Goal: Task Accomplishment & Management: Use online tool/utility

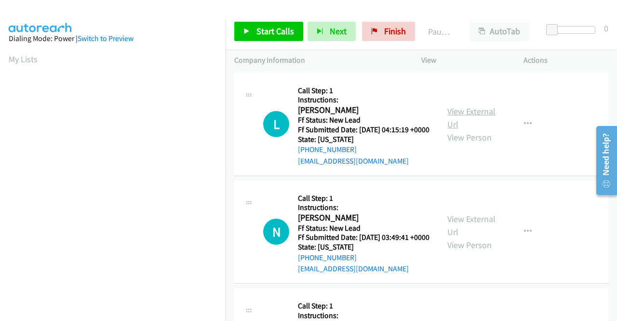
click at [474, 116] on link "View External Url" at bounding box center [471, 118] width 48 height 24
click at [486, 230] on link "View External Url" at bounding box center [471, 225] width 48 height 24
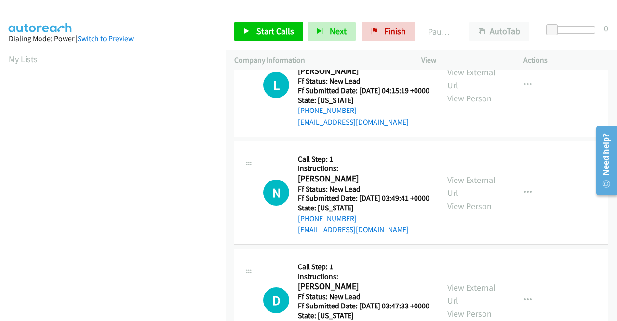
scroll to position [96, 0]
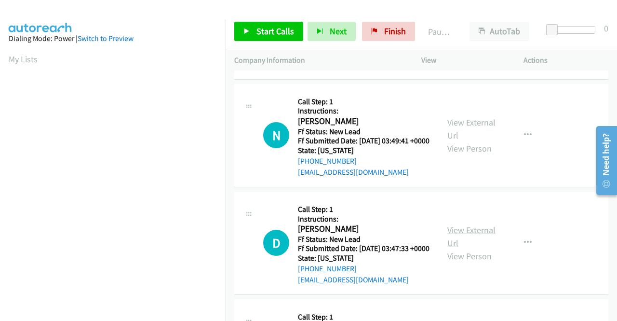
click at [472, 248] on link "View External Url" at bounding box center [471, 236] width 48 height 24
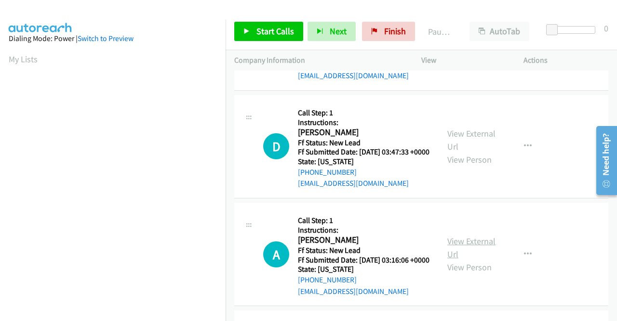
click at [468, 259] on link "View External Url" at bounding box center [471, 247] width 48 height 24
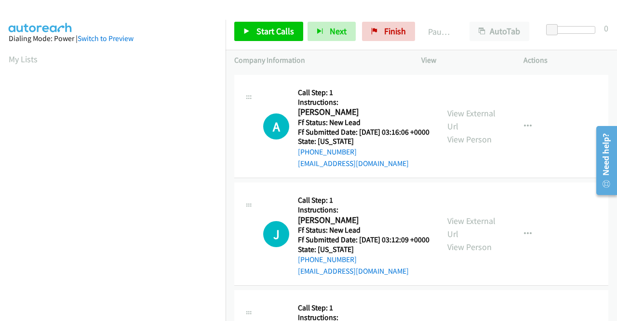
scroll to position [337, 0]
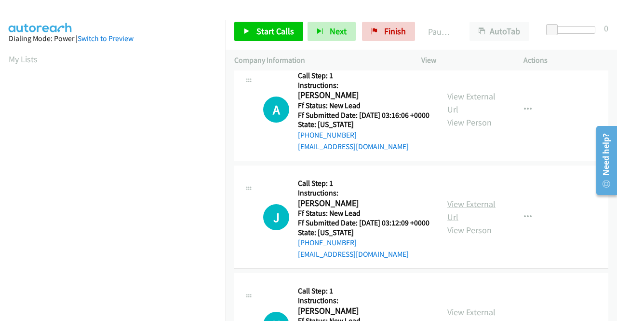
click at [467, 222] on link "View External Url" at bounding box center [471, 210] width 48 height 24
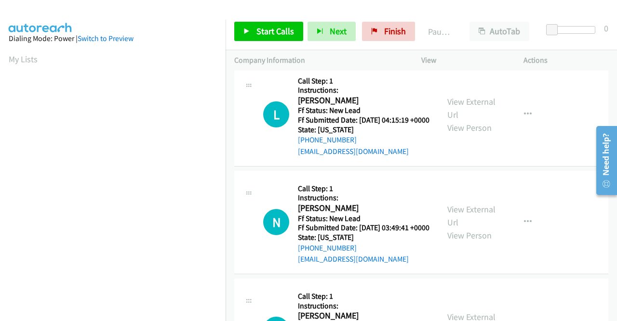
scroll to position [0, 0]
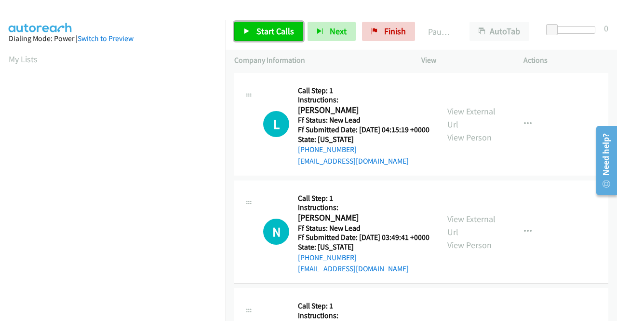
click at [272, 31] on span "Start Calls" at bounding box center [275, 31] width 38 height 11
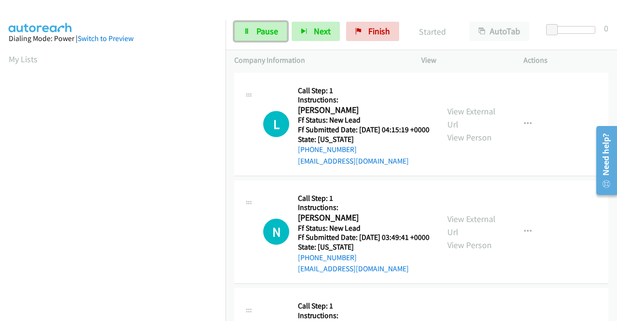
click at [272, 31] on span "Pause" at bounding box center [267, 31] width 22 height 11
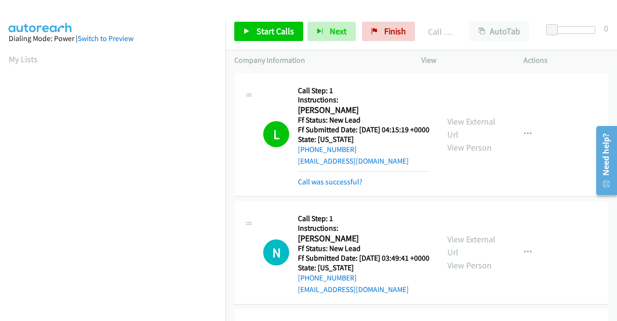
click at [534, 199] on td "L Callback Scheduled Call Step: 1 Instructions: Lynna Hallam America/New_York F…" at bounding box center [421, 134] width 391 height 128
click at [350, 186] on link "Call was successful?" at bounding box center [330, 181] width 65 height 9
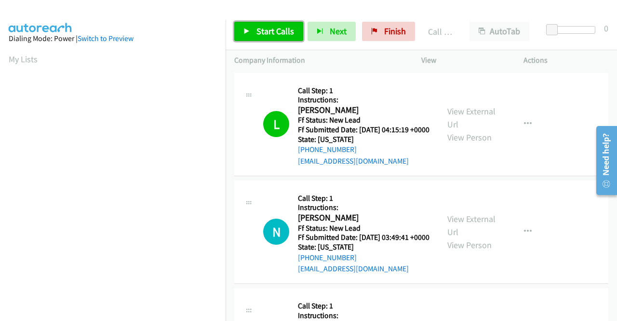
click at [277, 33] on span "Start Calls" at bounding box center [275, 31] width 38 height 11
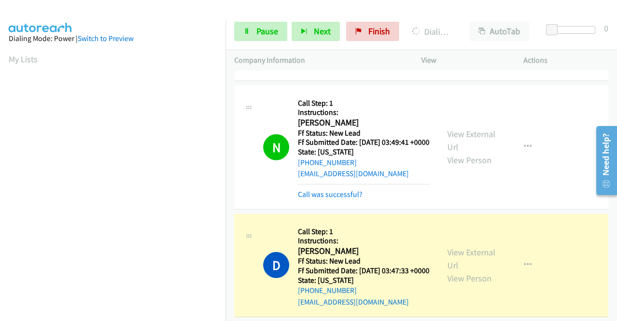
scroll to position [96, 0]
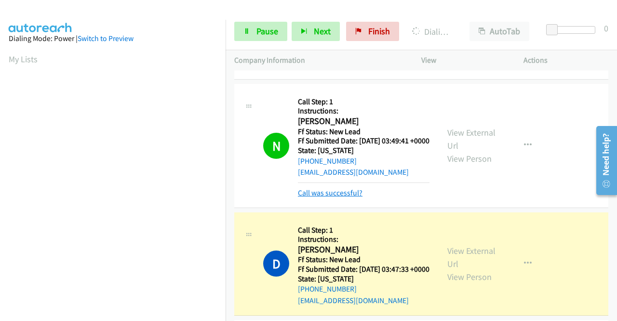
click at [342, 197] on link "Call was successful?" at bounding box center [330, 192] width 65 height 9
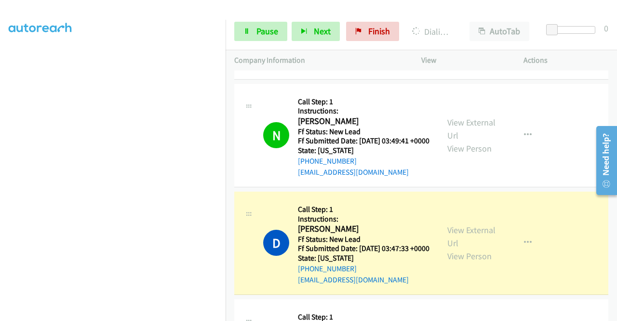
scroll to position [0, 0]
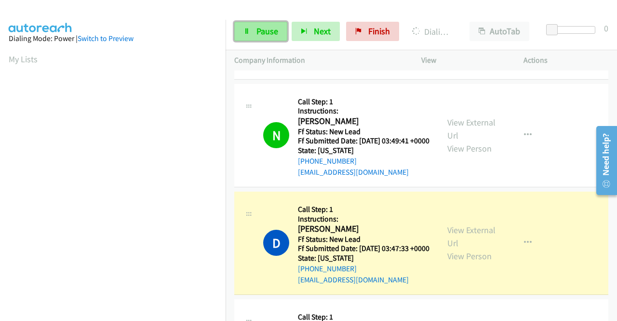
click at [244, 31] on icon at bounding box center [246, 31] width 7 height 7
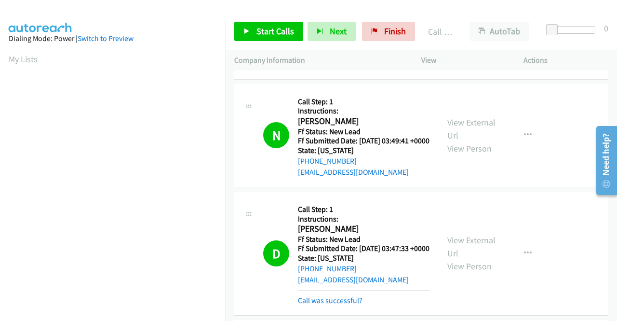
scroll to position [193, 0]
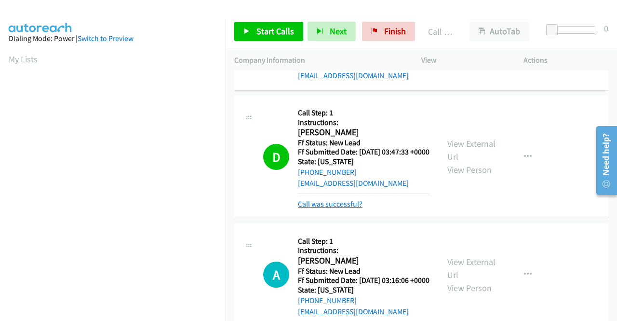
click at [321, 208] on link "Call was successful?" at bounding box center [330, 203] width 65 height 9
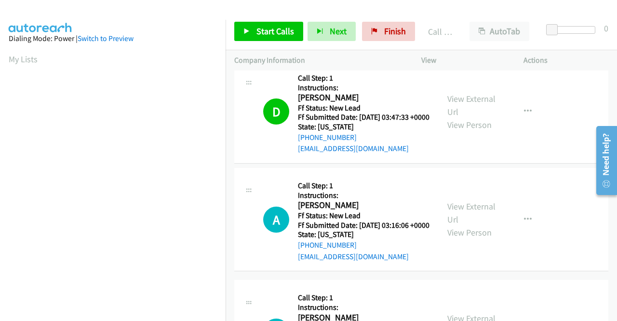
scroll to position [241, 0]
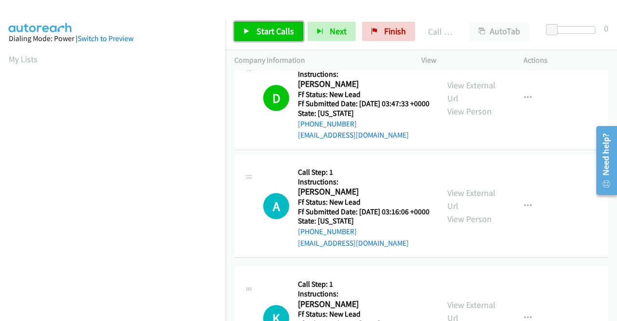
click at [275, 23] on link "Start Calls" at bounding box center [268, 31] width 69 height 19
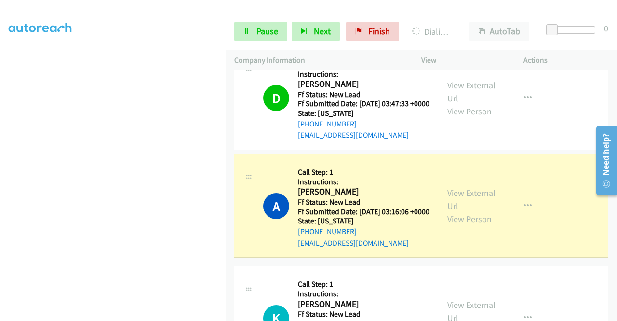
scroll to position [220, 0]
click at [259, 28] on span "Pause" at bounding box center [267, 31] width 22 height 11
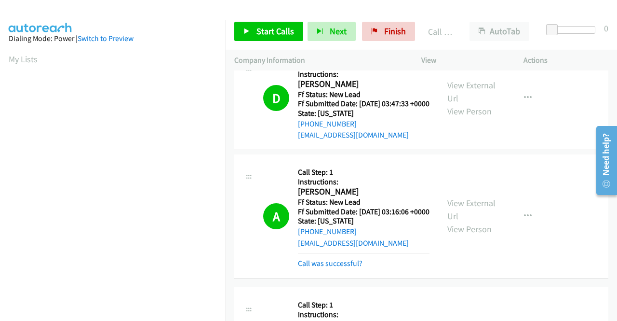
scroll to position [54, 0]
click at [310, 268] on link "Call was successful?" at bounding box center [330, 262] width 65 height 9
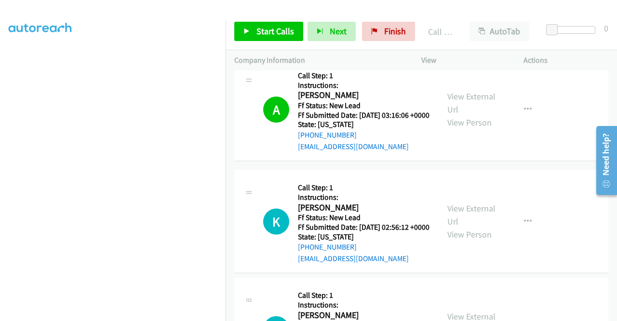
scroll to position [0, 0]
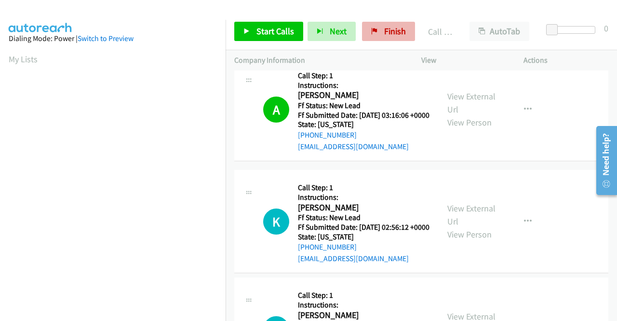
drag, startPoint x: 401, startPoint y: 18, endPoint x: 396, endPoint y: 28, distance: 10.8
click at [399, 24] on div "Start Calls Pause Next Finish Call Completed AutoTab AutoTab 0" at bounding box center [421, 31] width 391 height 37
click at [396, 28] on span "Finish" at bounding box center [395, 31] width 22 height 11
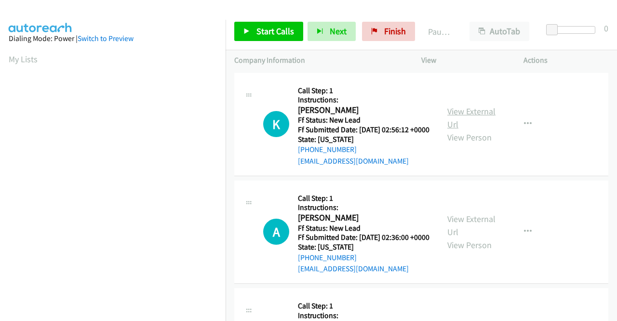
click at [470, 115] on link "View External Url" at bounding box center [471, 118] width 48 height 24
click at [478, 237] on link "View External Url" at bounding box center [471, 225] width 48 height 24
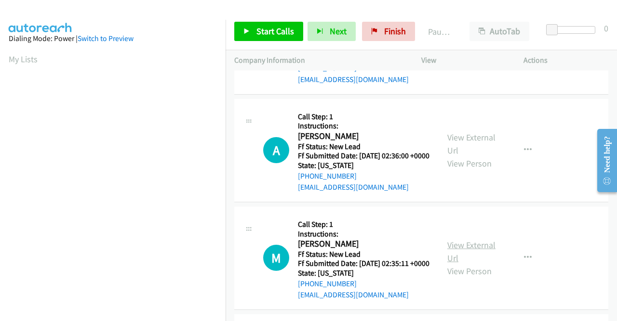
scroll to position [96, 0]
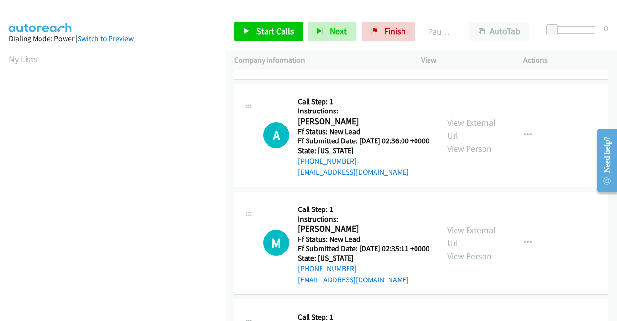
click at [476, 248] on link "View External Url" at bounding box center [471, 236] width 48 height 24
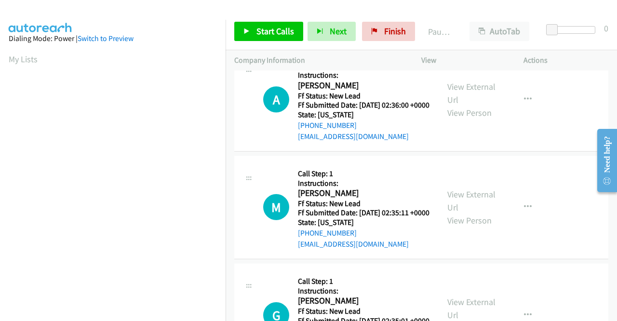
scroll to position [193, 0]
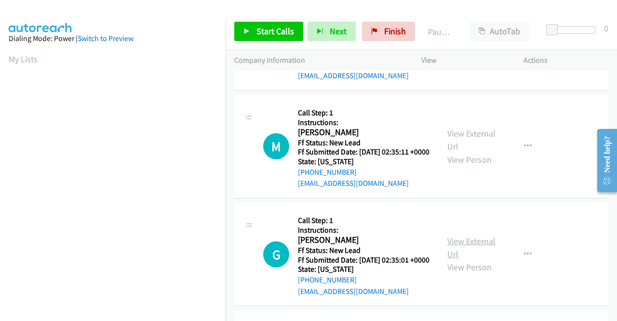
click at [476, 259] on link "View External Url" at bounding box center [471, 247] width 48 height 24
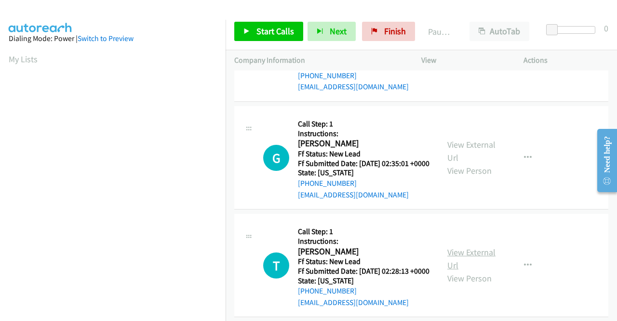
click at [457, 270] on link "View External Url" at bounding box center [471, 258] width 48 height 24
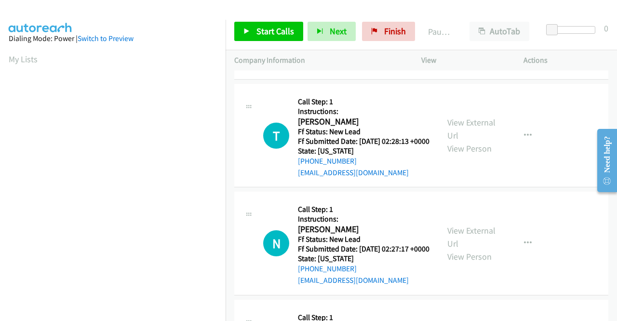
scroll to position [434, 0]
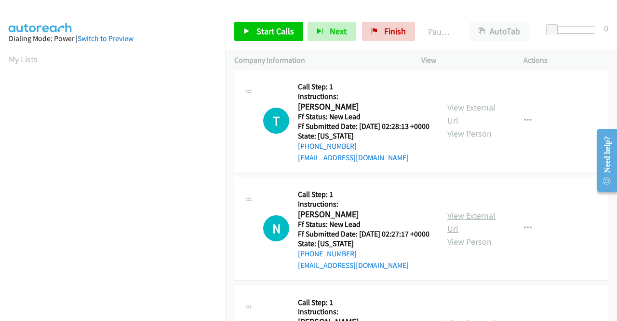
click at [463, 234] on link "View External Url" at bounding box center [471, 222] width 48 height 24
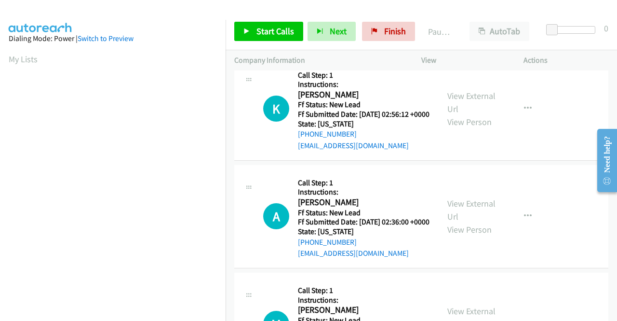
scroll to position [0, 0]
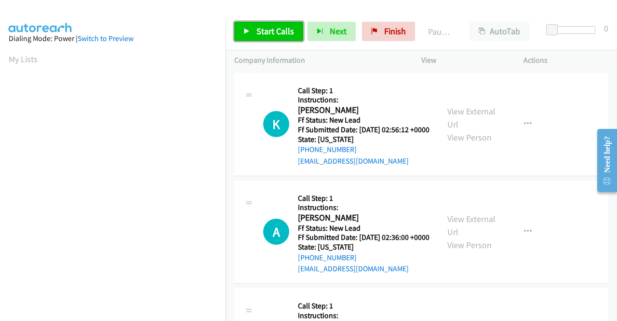
click at [260, 30] on span "Start Calls" at bounding box center [275, 31] width 38 height 11
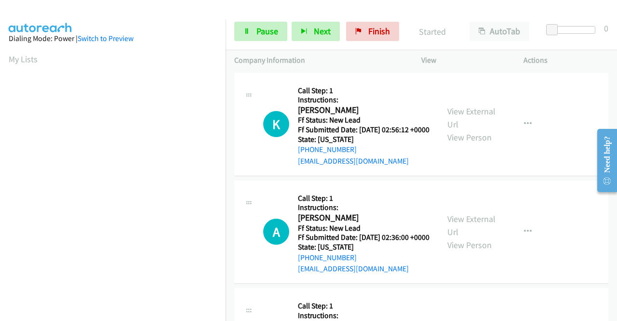
click at [161, 39] on div "Dialing Mode: Power | Switch to Preview" at bounding box center [113, 39] width 208 height 12
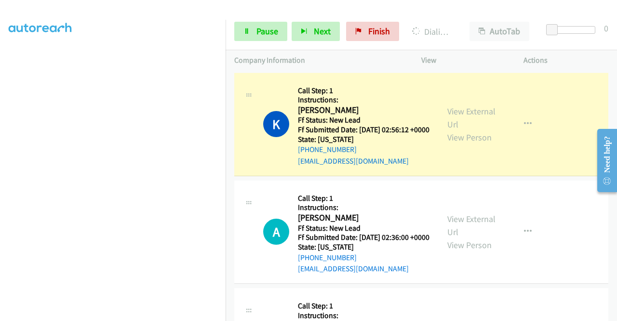
scroll to position [220, 0]
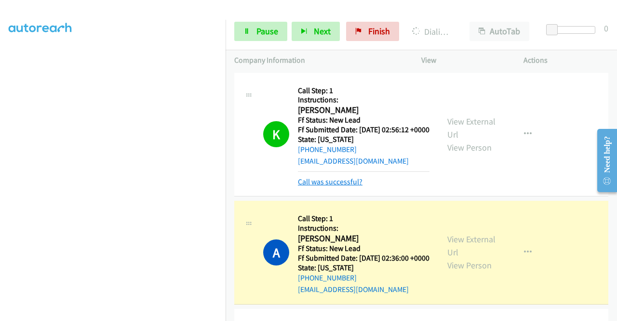
click at [344, 186] on link "Call was successful?" at bounding box center [330, 181] width 65 height 9
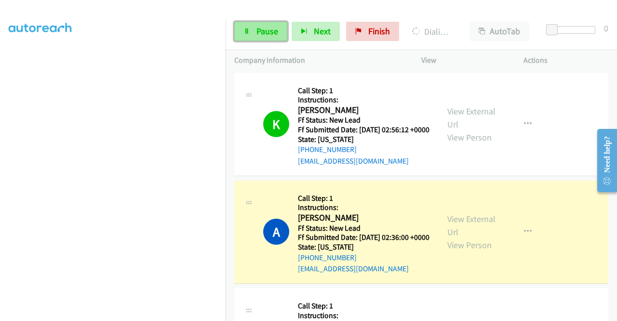
click at [269, 33] on span "Pause" at bounding box center [267, 31] width 22 height 11
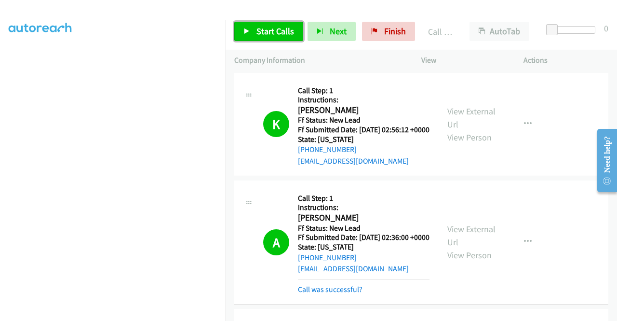
click at [283, 33] on span "Start Calls" at bounding box center [275, 31] width 38 height 11
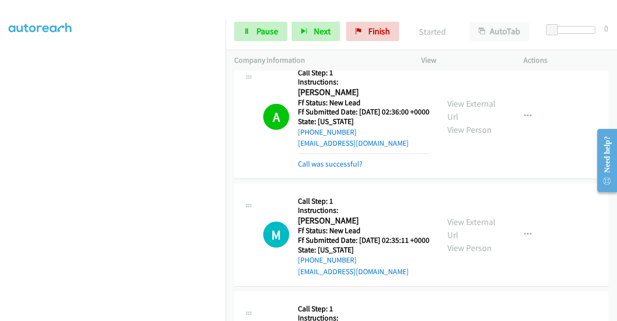
scroll to position [145, 0]
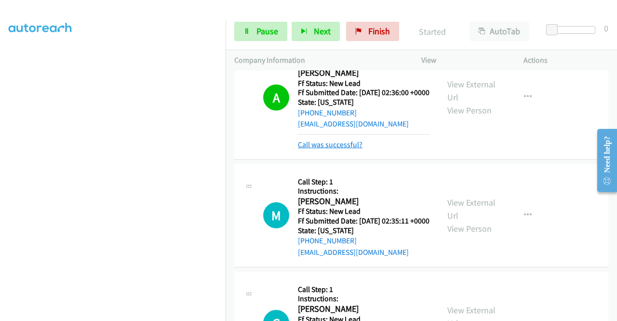
drag, startPoint x: 345, startPoint y: 152, endPoint x: 349, endPoint y: 159, distance: 8.2
click at [347, 150] on div "Callback Scheduled Call Step: 1 Instructions: Anierka Sanchez America/New_York …" at bounding box center [364, 97] width 132 height 106
click at [350, 149] on link "Call was successful?" at bounding box center [330, 144] width 65 height 9
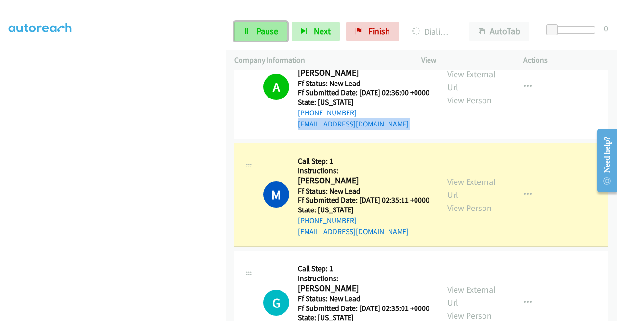
click at [254, 38] on link "Pause" at bounding box center [260, 31] width 53 height 19
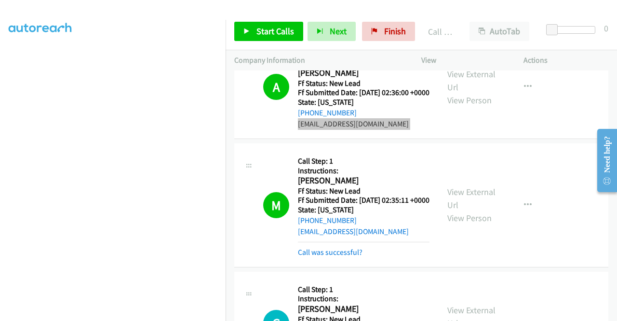
scroll to position [0, 0]
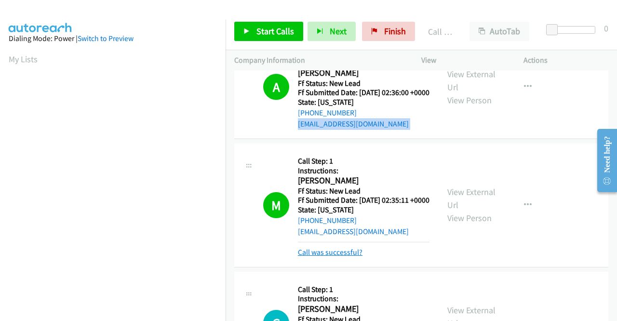
click at [314, 256] on link "Call was successful?" at bounding box center [330, 251] width 65 height 9
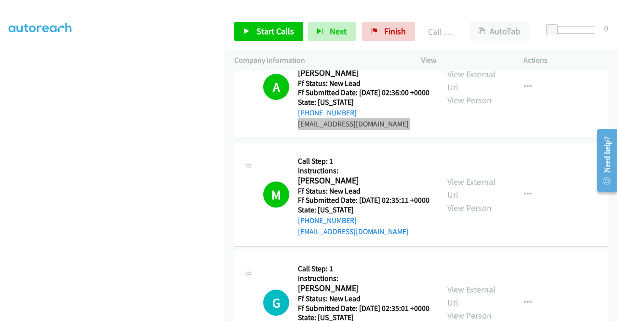
scroll to position [337, 0]
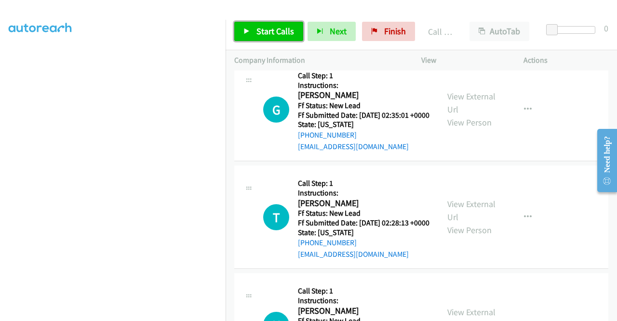
click at [289, 31] on span "Start Calls" at bounding box center [275, 31] width 38 height 11
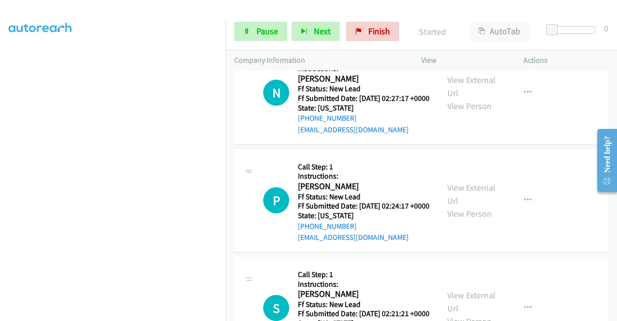
scroll to position [579, 0]
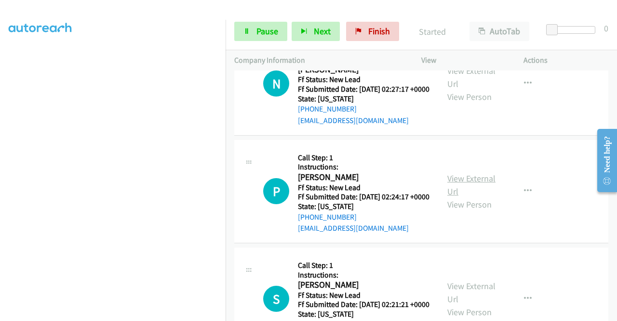
click at [474, 197] on link "View External Url" at bounding box center [471, 185] width 48 height 24
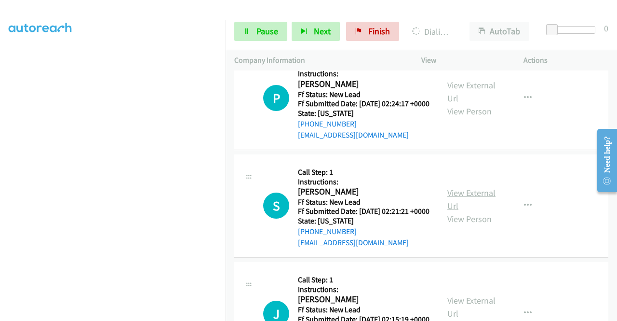
scroll to position [675, 0]
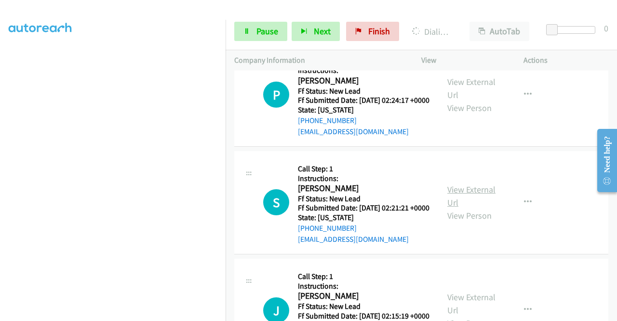
click at [467, 208] on link "View External Url" at bounding box center [471, 196] width 48 height 24
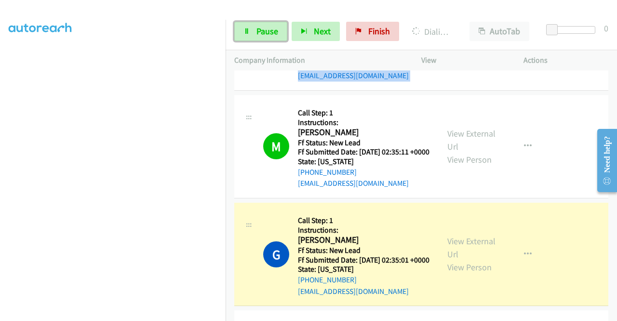
scroll to position [0, 0]
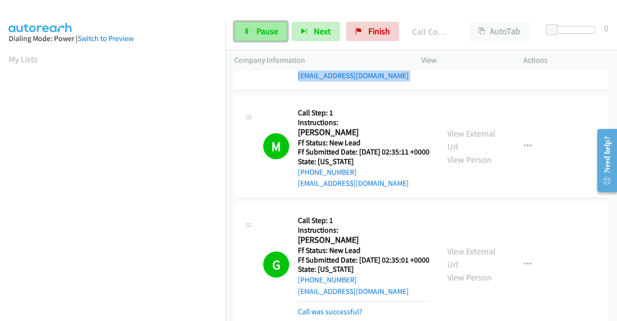
click at [252, 39] on link "Pause" at bounding box center [260, 31] width 53 height 19
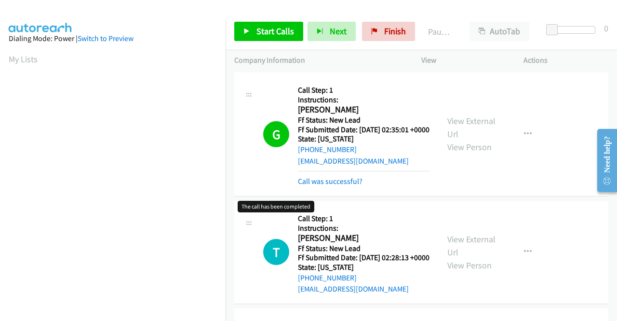
scroll to position [337, 0]
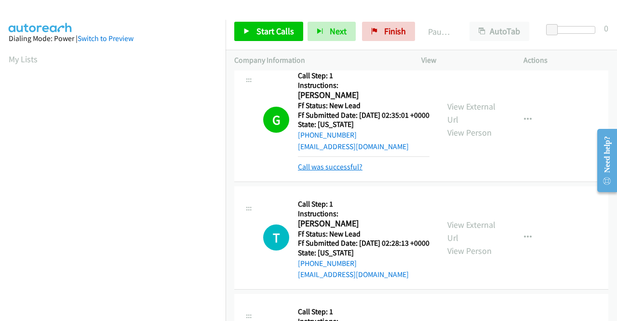
click at [334, 171] on link "Call was successful?" at bounding box center [330, 166] width 65 height 9
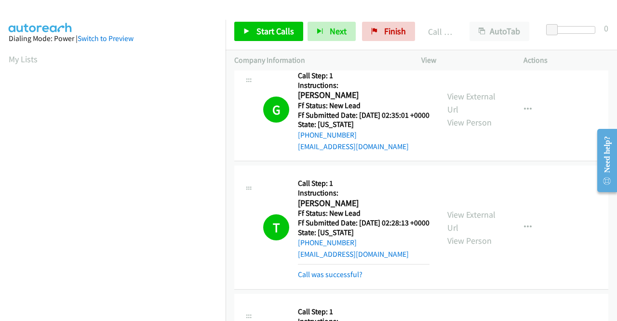
scroll to position [220, 0]
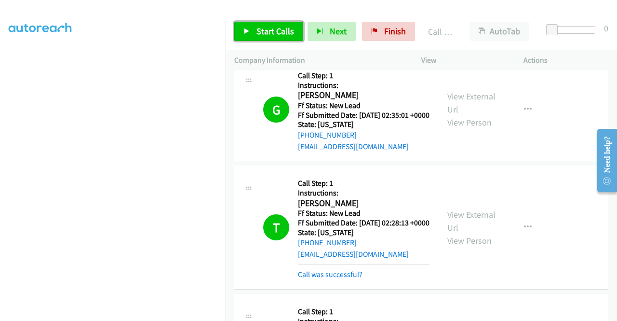
click at [251, 35] on link "Start Calls" at bounding box center [268, 31] width 69 height 19
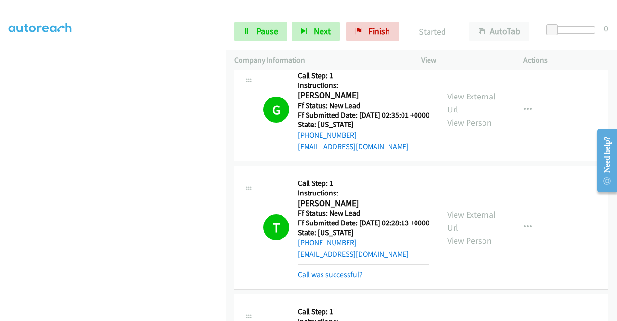
scroll to position [530, 0]
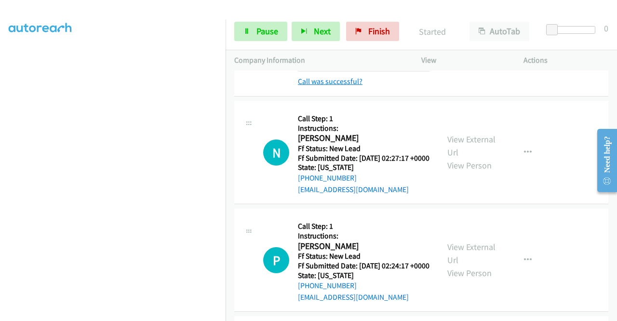
click at [336, 86] on link "Call was successful?" at bounding box center [330, 81] width 65 height 9
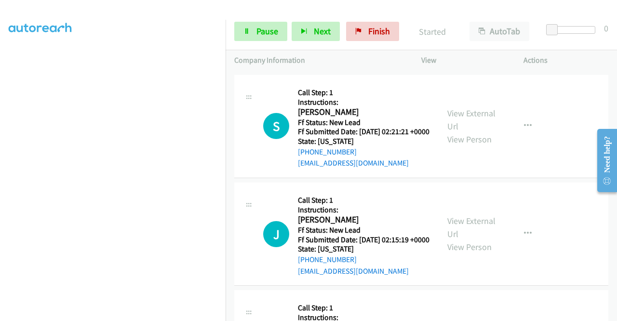
scroll to position [809, 0]
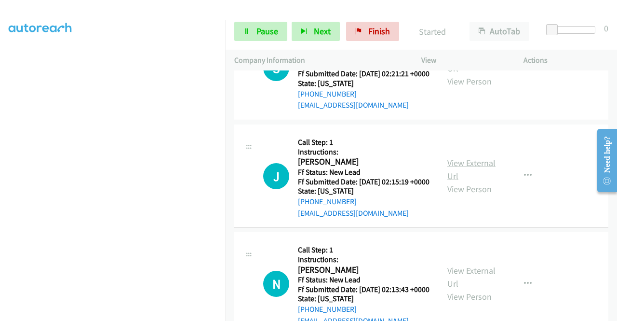
click at [474, 181] on link "View External Url" at bounding box center [471, 169] width 48 height 24
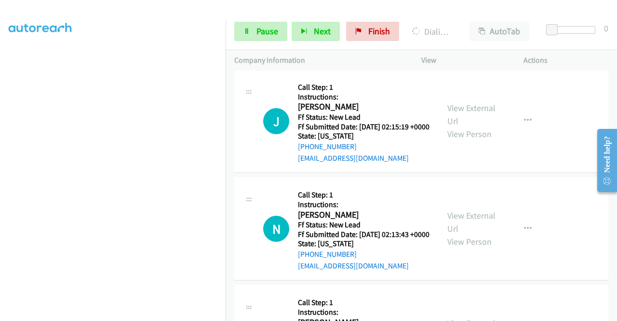
scroll to position [954, 0]
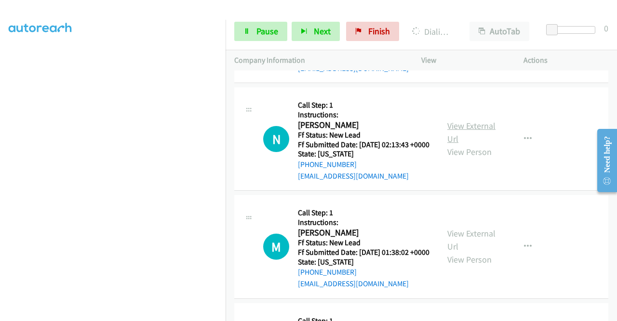
click at [475, 144] on link "View External Url" at bounding box center [471, 132] width 48 height 24
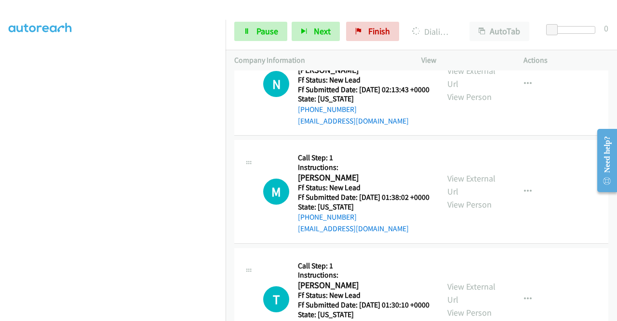
scroll to position [1050, 0]
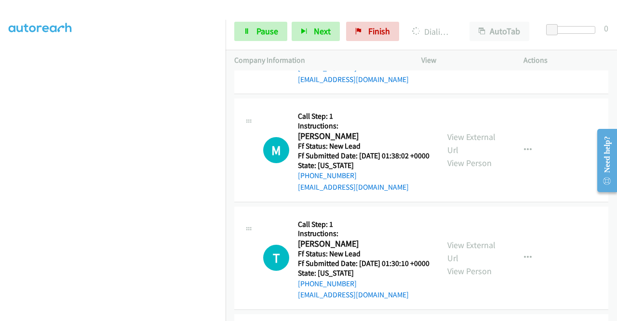
click at [472, 169] on div "View External Url View Person" at bounding box center [472, 149] width 50 height 39
click at [472, 155] on link "View External Url" at bounding box center [471, 143] width 48 height 24
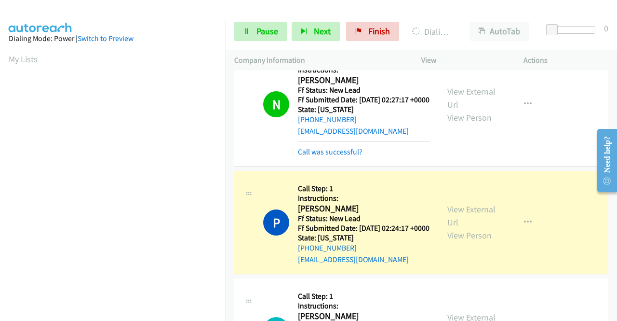
scroll to position [220, 0]
click at [324, 156] on link "Call was successful?" at bounding box center [330, 151] width 65 height 9
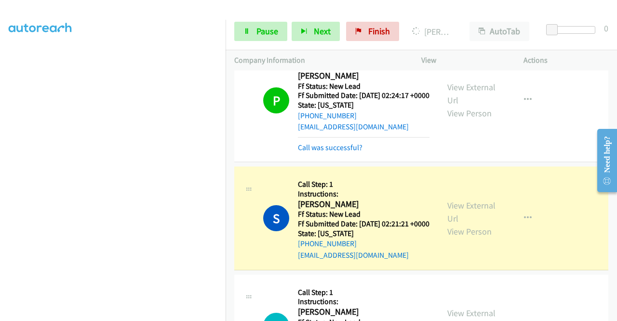
scroll to position [761, 0]
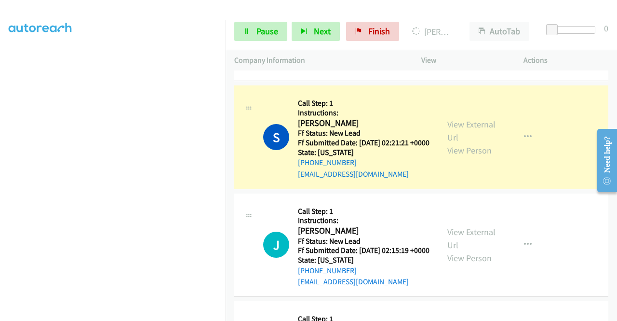
drag, startPoint x: 323, startPoint y: 137, endPoint x: 320, endPoint y: 134, distance: 5.1
click at [323, 81] on div "P Callback Scheduled Call Step: 1 Instructions: Phyllis Winkler America/New_Yor…" at bounding box center [421, 20] width 374 height 124
click at [318, 71] on link "Call was successful?" at bounding box center [330, 66] width 65 height 9
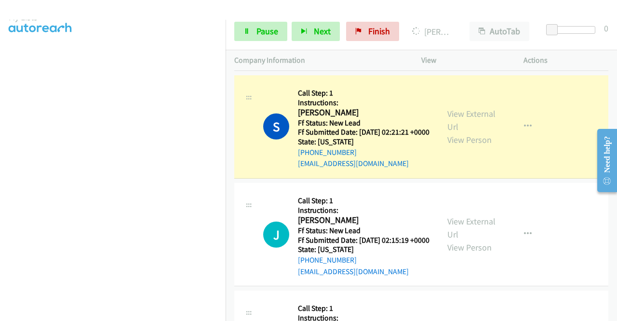
scroll to position [27, 0]
click at [269, 37] on link "Pause" at bounding box center [260, 31] width 53 height 19
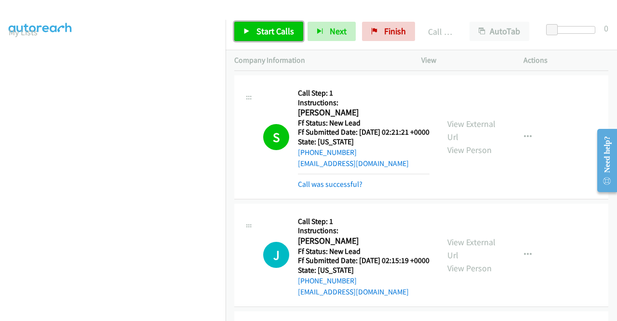
click at [292, 26] on span "Start Calls" at bounding box center [275, 31] width 38 height 11
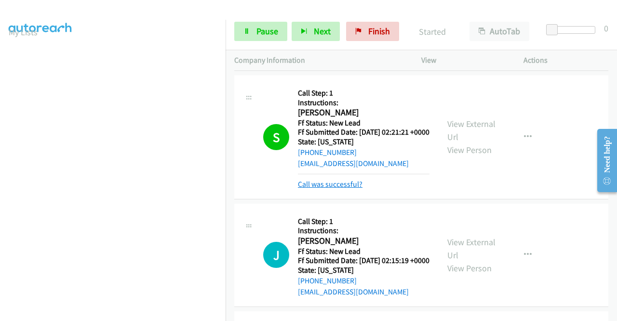
click at [348, 189] on link "Call was successful?" at bounding box center [330, 183] width 65 height 9
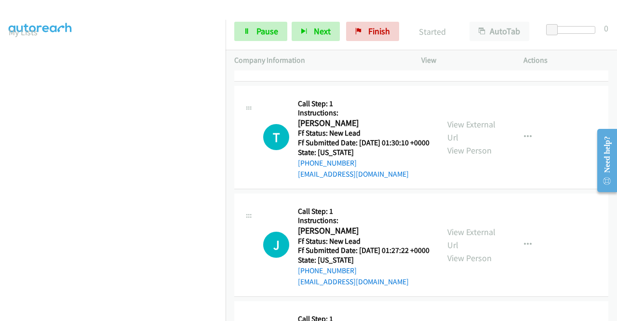
scroll to position [1185, 0]
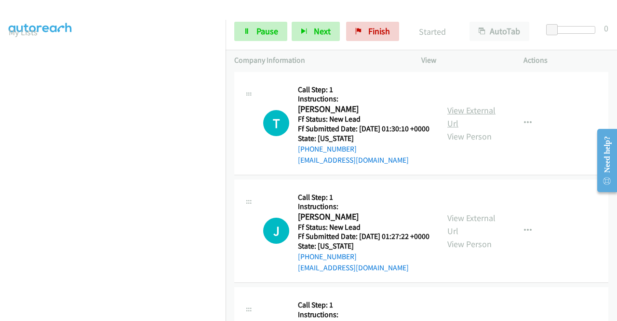
click at [472, 129] on link "View External Url" at bounding box center [471, 117] width 48 height 24
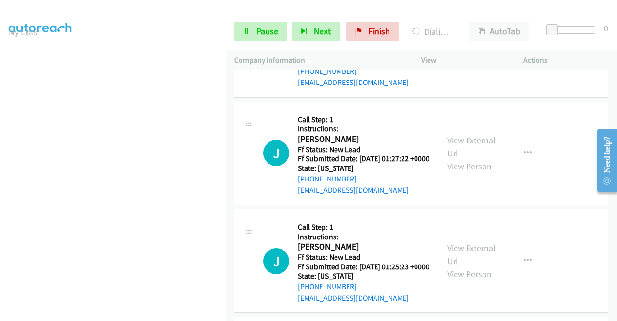
scroll to position [1281, 0]
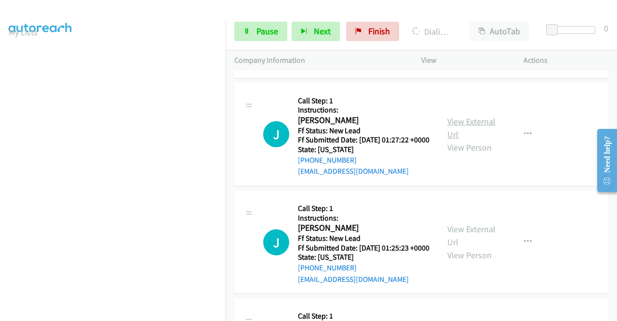
click at [464, 140] on link "View External Url" at bounding box center [471, 128] width 48 height 24
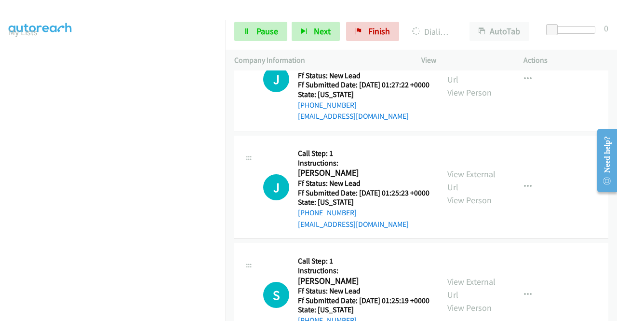
scroll to position [1377, 0]
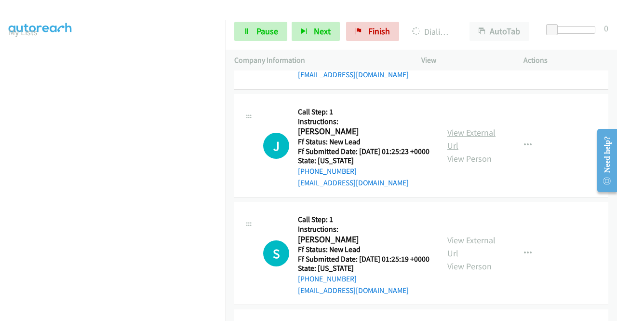
click at [479, 151] on link "View External Url" at bounding box center [471, 139] width 48 height 24
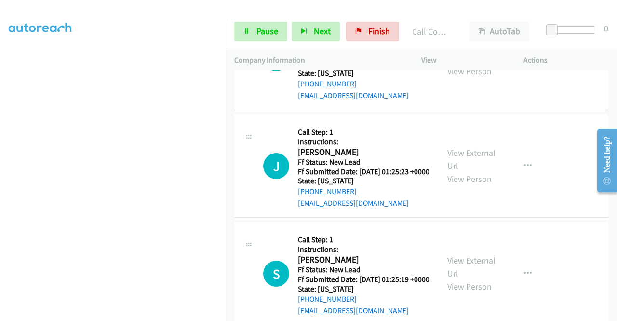
scroll to position [1418, 0]
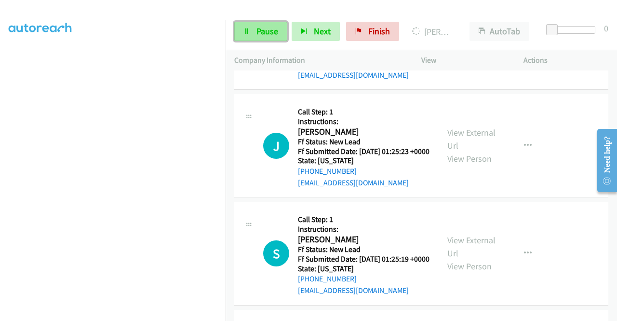
click at [278, 29] on link "Pause" at bounding box center [260, 31] width 53 height 19
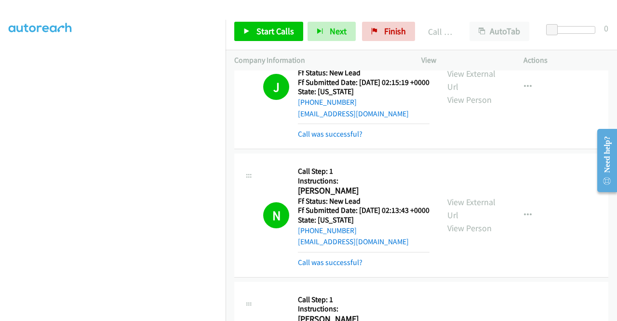
scroll to position [1005, 0]
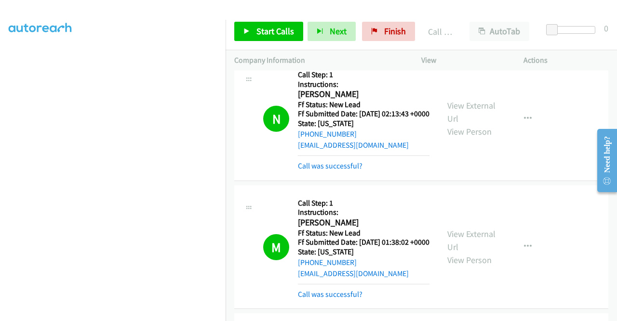
click at [339, 42] on link "Call was successful?" at bounding box center [330, 37] width 65 height 9
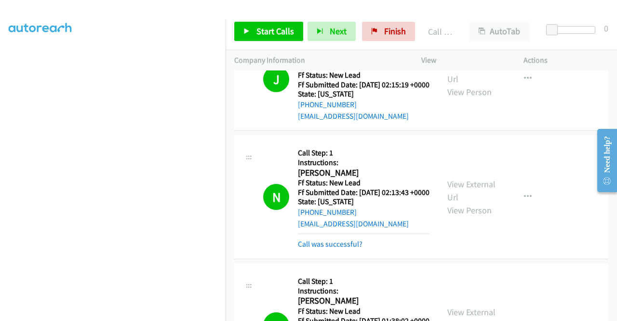
scroll to position [994, 0]
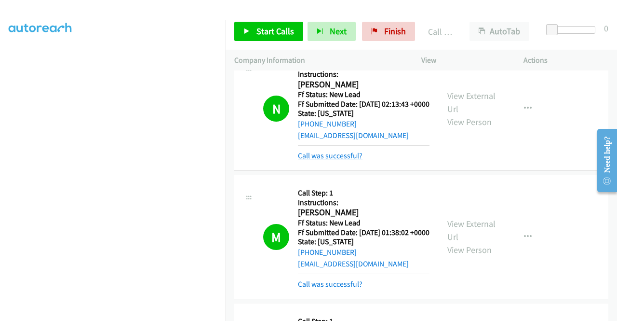
click at [339, 160] on link "Call was successful?" at bounding box center [330, 155] width 65 height 9
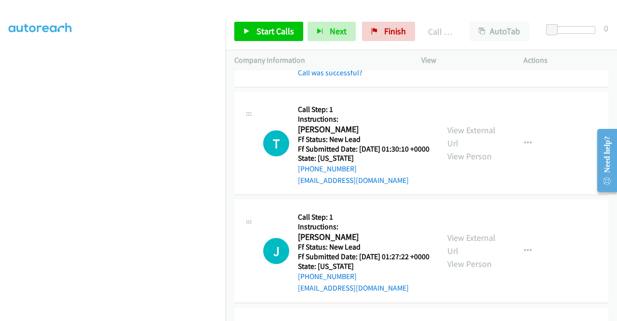
scroll to position [1187, 0]
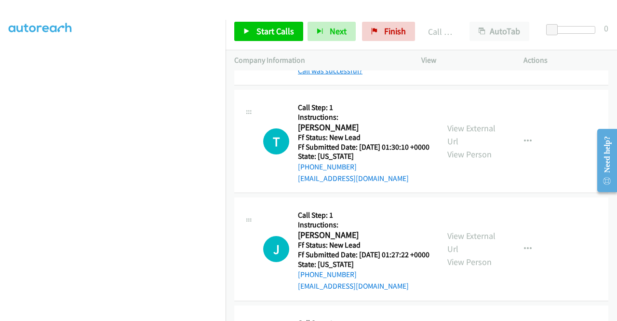
click at [345, 75] on link "Call was successful?" at bounding box center [330, 70] width 65 height 9
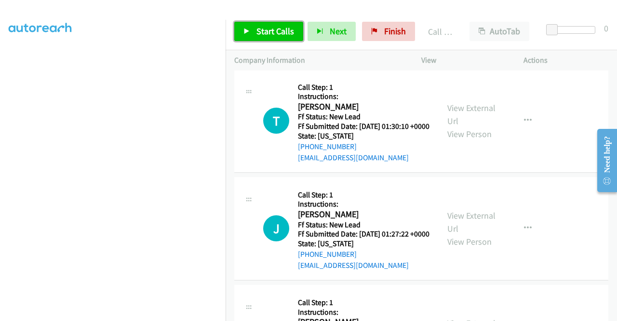
click at [283, 30] on span "Start Calls" at bounding box center [275, 31] width 38 height 11
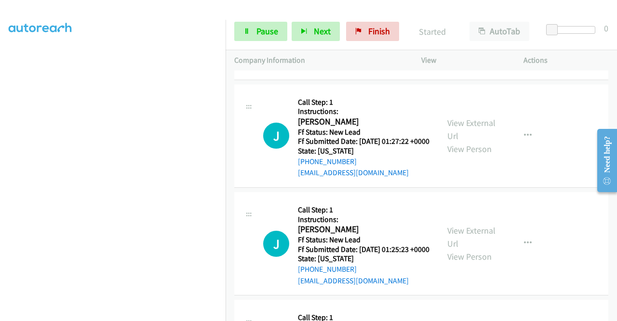
scroll to position [1283, 0]
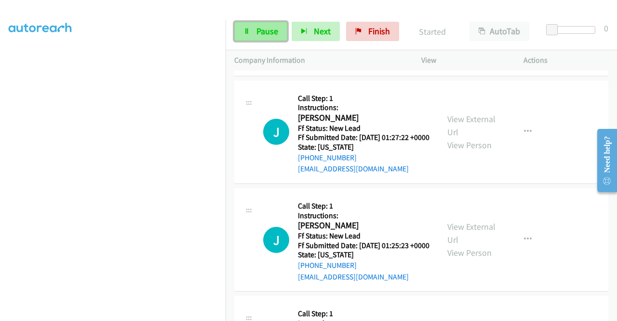
click at [269, 31] on span "Pause" at bounding box center [267, 31] width 22 height 11
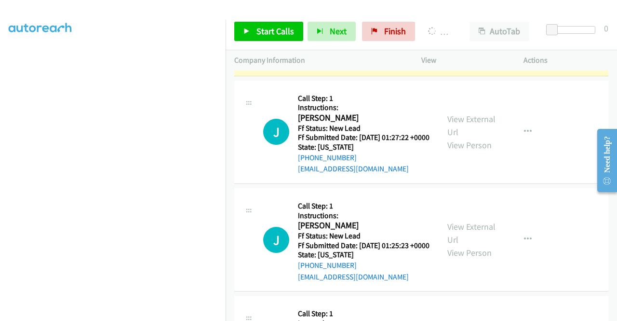
scroll to position [220, 0]
click at [533, 78] on td "T Callback Scheduled Call Step: 1 Instructions: Timothy Smith America/New_York …" at bounding box center [421, 25] width 391 height 108
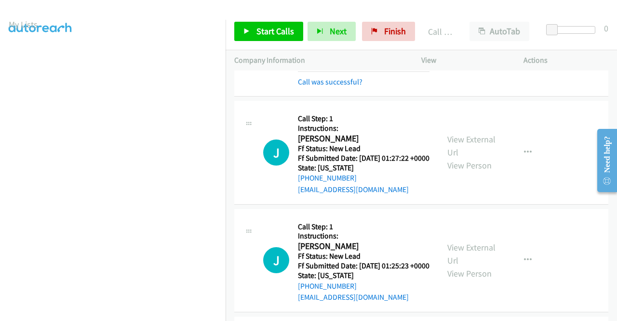
scroll to position [27, 0]
click at [340, 86] on link "Call was successful?" at bounding box center [330, 81] width 65 height 9
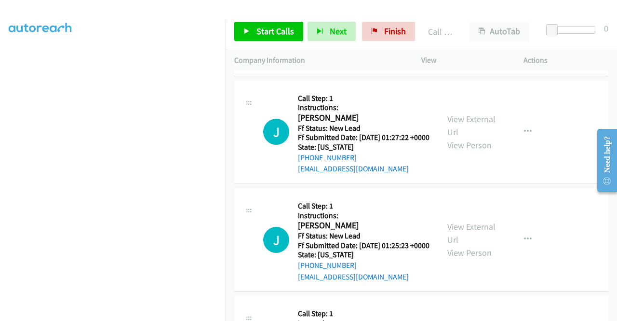
scroll to position [1332, 0]
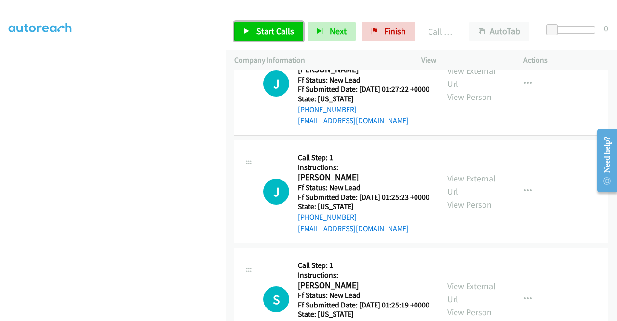
click at [293, 27] on link "Start Calls" at bounding box center [268, 31] width 69 height 19
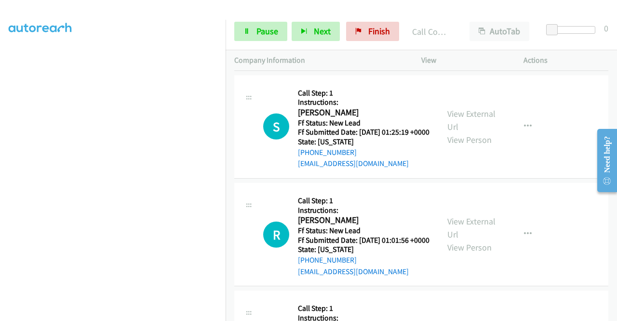
scroll to position [1545, 0]
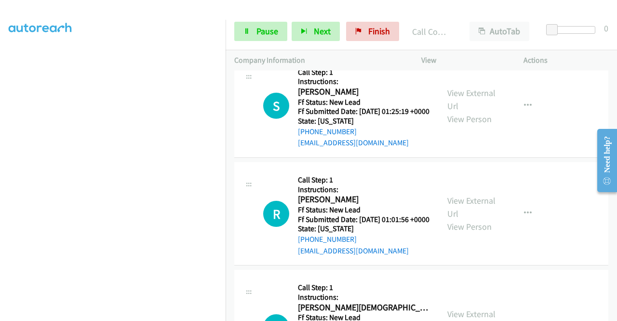
click at [257, 44] on div "Start Calls Pause Next Finish Call Completed AutoTab AutoTab 0" at bounding box center [421, 31] width 391 height 37
click at [258, 31] on span "Pause" at bounding box center [267, 31] width 22 height 11
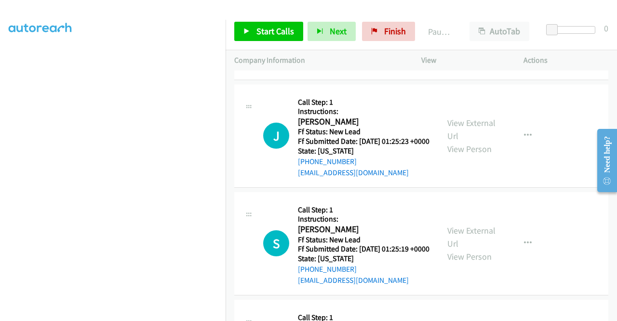
scroll to position [1401, 0]
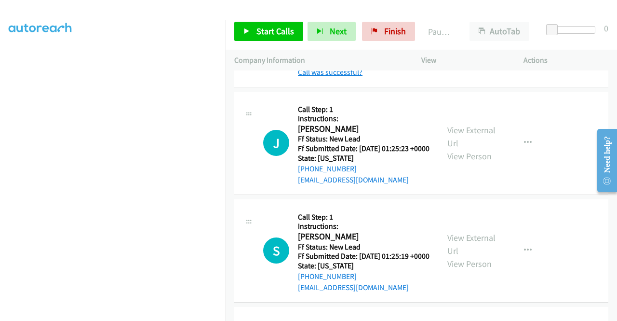
click at [344, 77] on link "Call was successful?" at bounding box center [330, 71] width 65 height 9
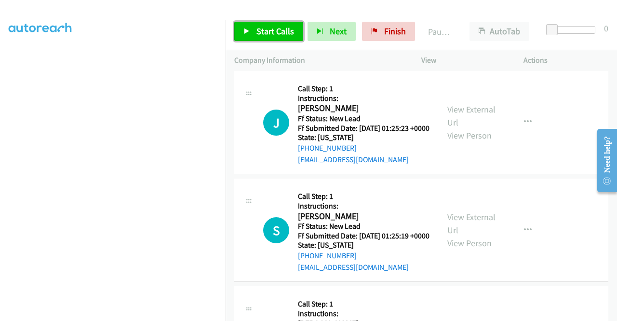
click at [264, 29] on span "Start Calls" at bounding box center [275, 31] width 38 height 11
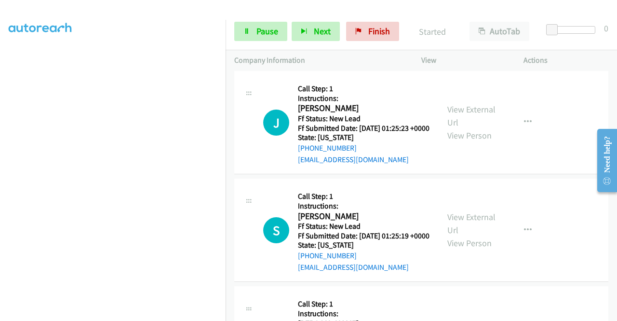
scroll to position [1449, 0]
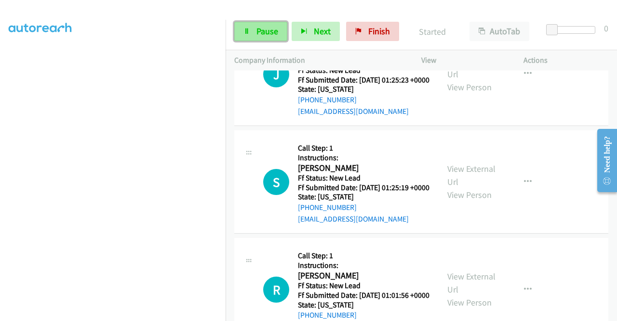
click at [256, 34] on span "Pause" at bounding box center [267, 31] width 22 height 11
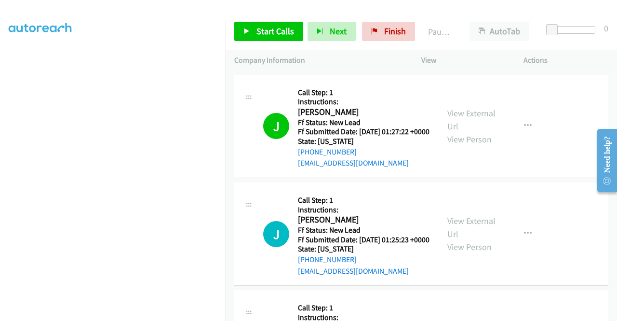
scroll to position [1304, 0]
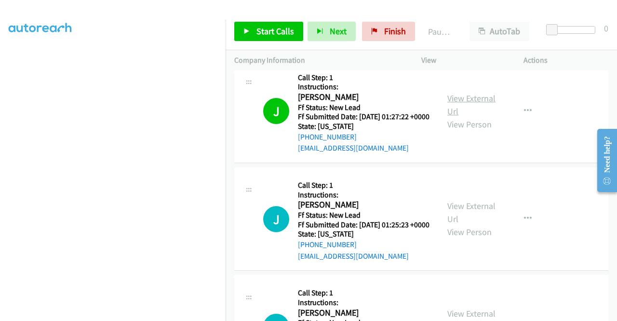
click at [476, 117] on link "View External Url" at bounding box center [471, 105] width 48 height 24
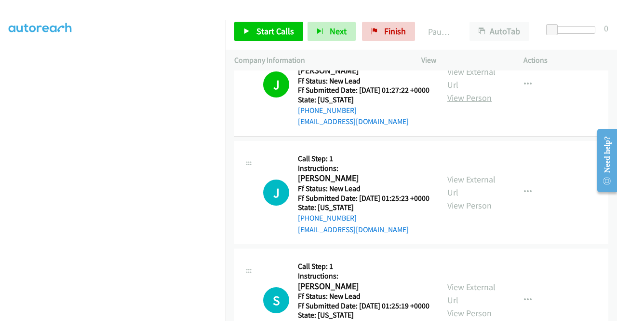
scroll to position [1352, 0]
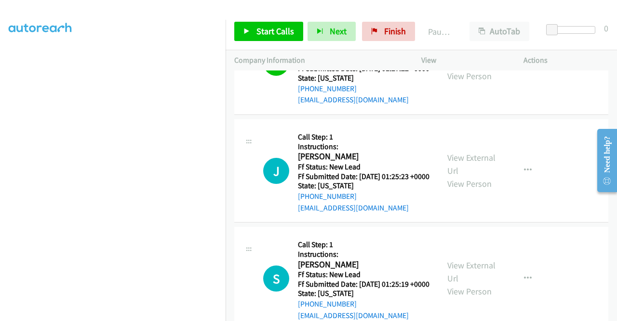
click at [477, 68] on link "View External Url" at bounding box center [471, 56] width 48 height 24
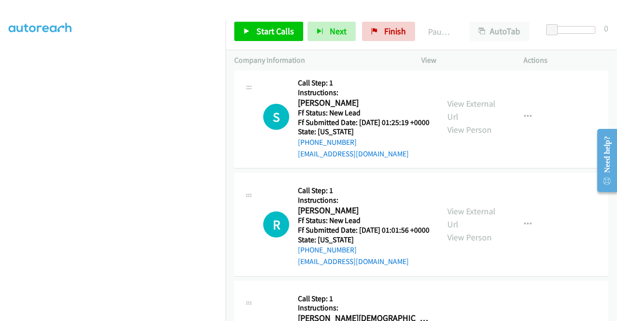
scroll to position [1545, 0]
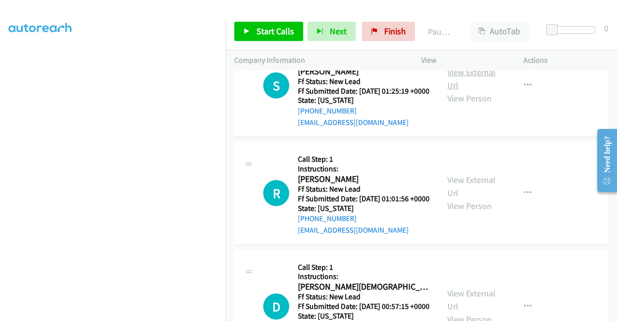
click at [467, 91] on link "View External Url" at bounding box center [471, 79] width 48 height 24
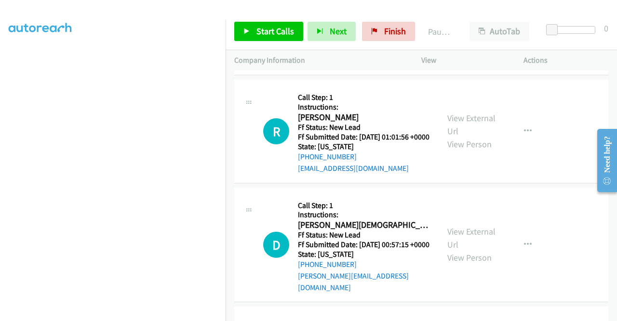
scroll to position [1642, 0]
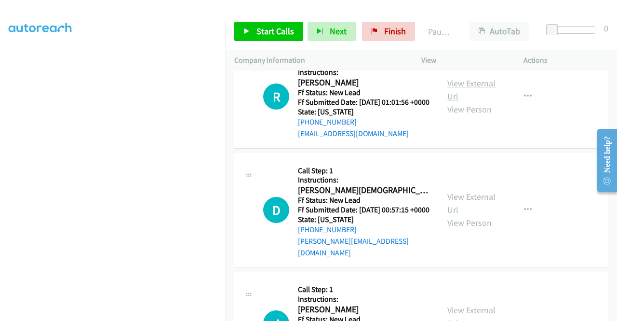
click at [467, 102] on link "View External Url" at bounding box center [471, 90] width 48 height 24
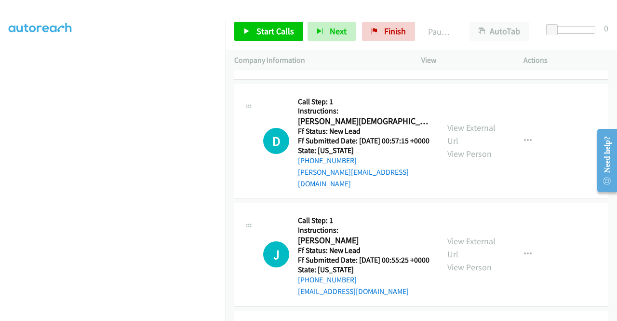
scroll to position [1738, 0]
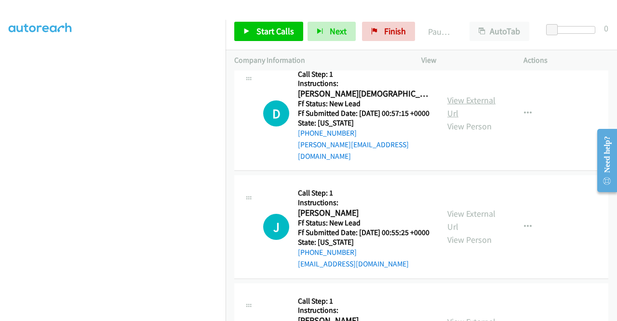
click at [490, 119] on link "View External Url" at bounding box center [471, 106] width 48 height 24
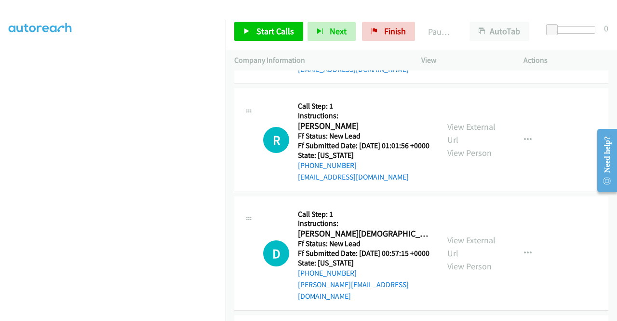
scroll to position [1497, 0]
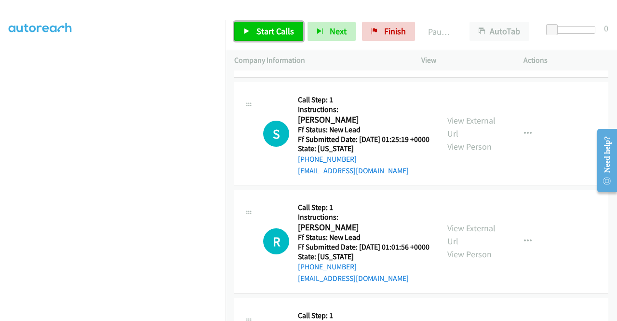
click at [275, 35] on span "Start Calls" at bounding box center [275, 31] width 38 height 11
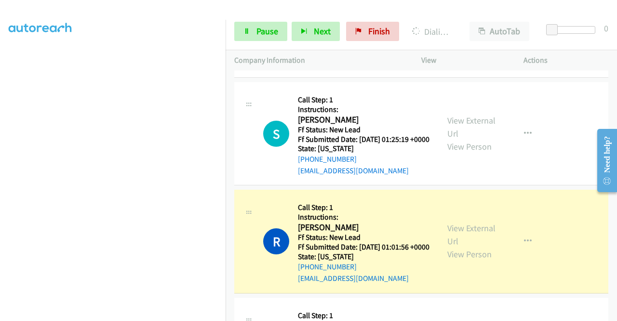
scroll to position [123, 0]
click at [260, 31] on span "Pause" at bounding box center [267, 31] width 22 height 11
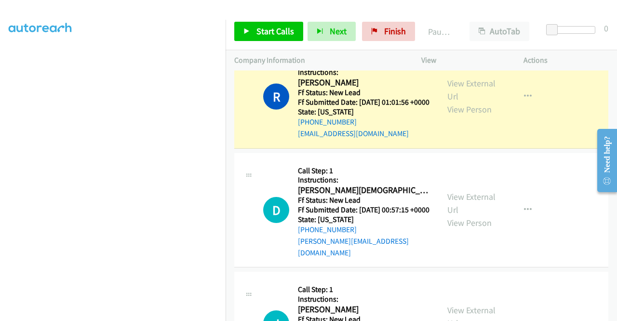
scroll to position [0, 0]
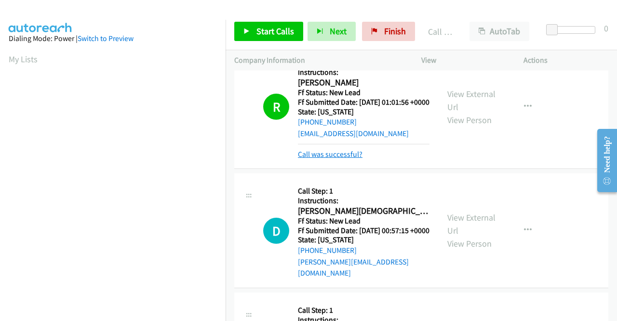
click at [341, 159] on link "Call was successful?" at bounding box center [330, 153] width 65 height 9
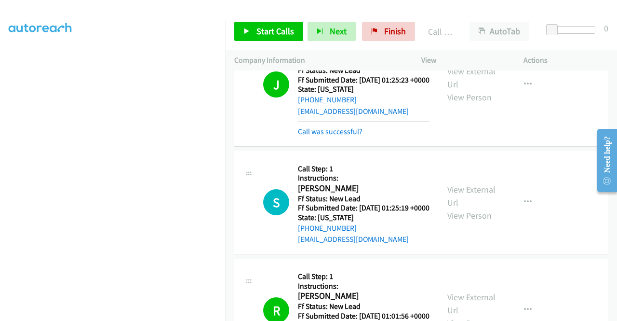
scroll to position [75, 0]
click at [339, 136] on link "Call was successful?" at bounding box center [330, 131] width 65 height 9
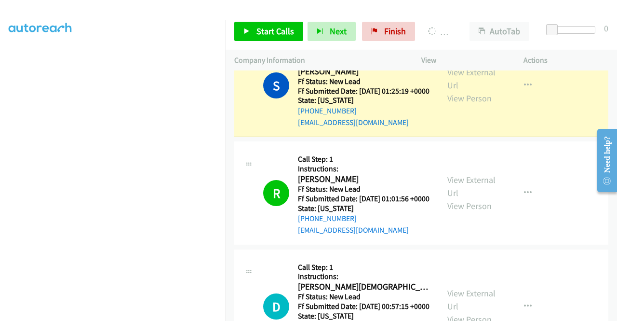
scroll to position [0, 0]
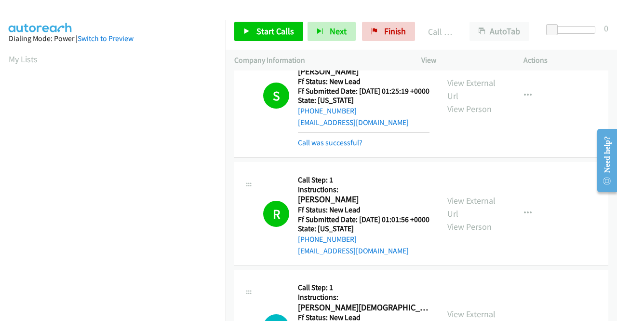
click at [351, 148] on div "Call was successful?" at bounding box center [364, 143] width 132 height 12
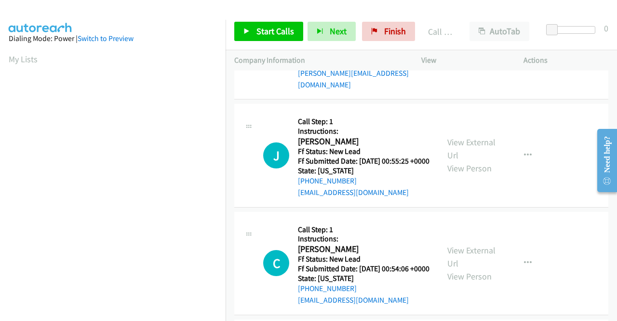
scroll to position [1824, 0]
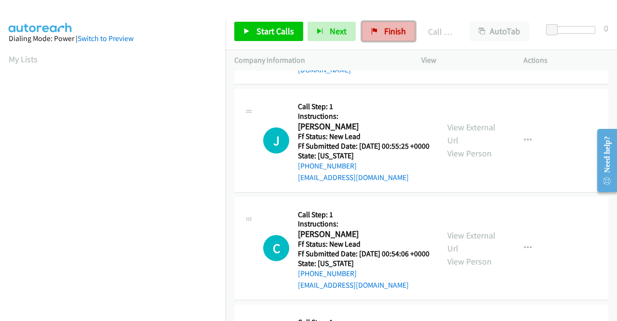
click at [394, 37] on link "Finish" at bounding box center [388, 31] width 53 height 19
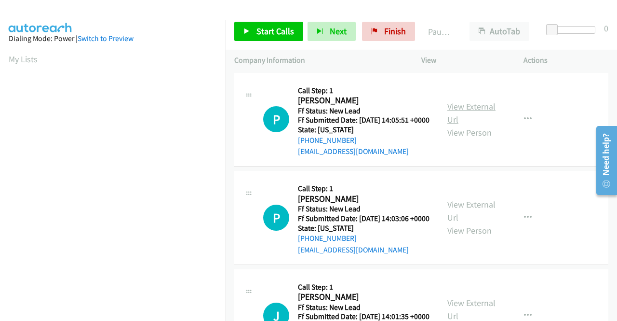
click at [489, 108] on link "View External Url" at bounding box center [471, 113] width 48 height 24
click at [475, 215] on link "View External Url" at bounding box center [471, 211] width 48 height 24
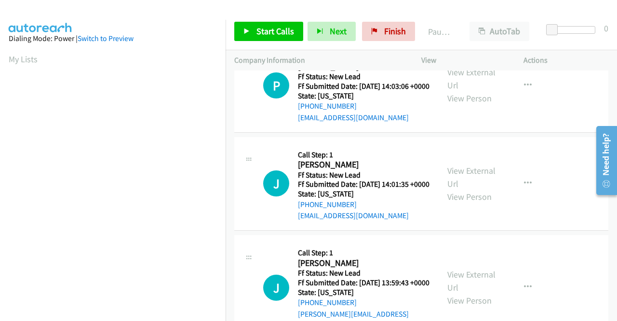
scroll to position [145, 0]
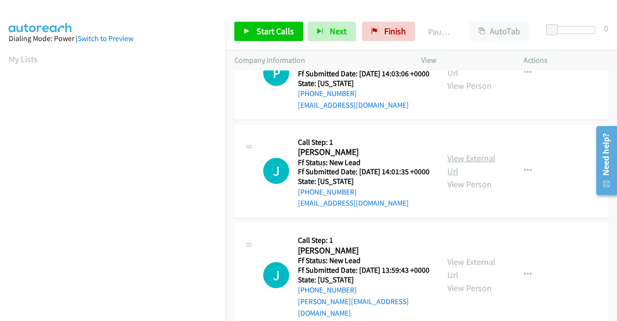
click at [477, 176] on link "View External Url" at bounding box center [471, 164] width 48 height 24
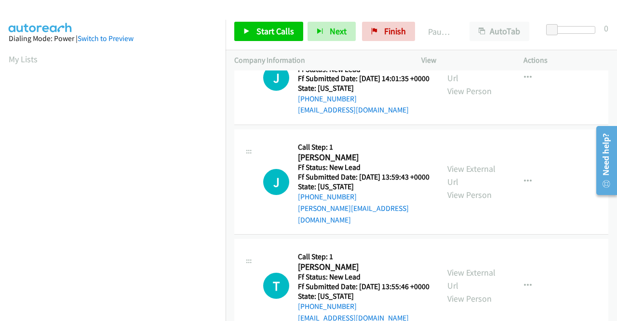
scroll to position [241, 0]
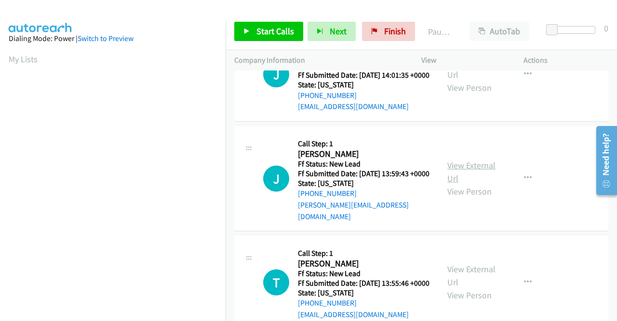
click at [481, 184] on link "View External Url" at bounding box center [471, 172] width 48 height 24
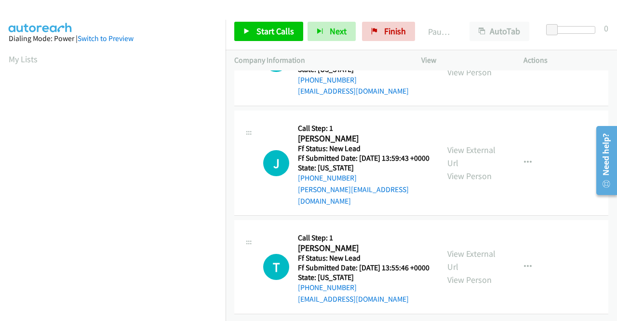
scroll to position [299, 0]
click at [466, 248] on link "View External Url" at bounding box center [471, 260] width 48 height 24
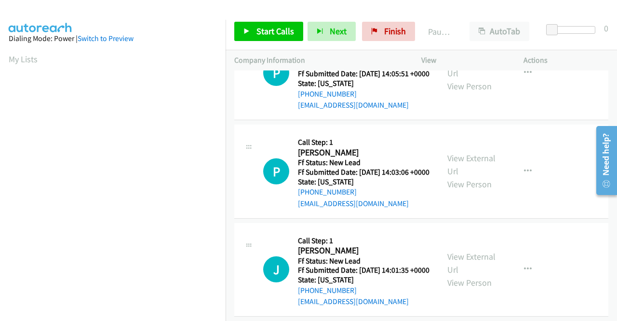
scroll to position [0, 0]
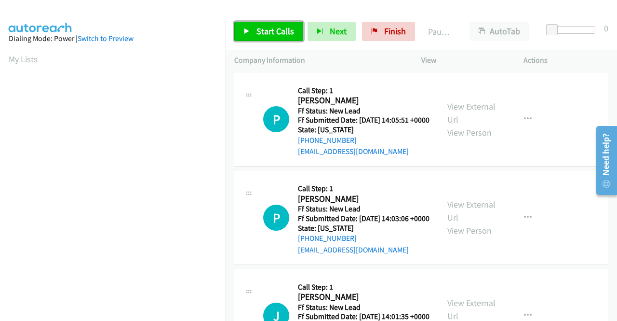
click at [278, 35] on span "Start Calls" at bounding box center [275, 31] width 38 height 11
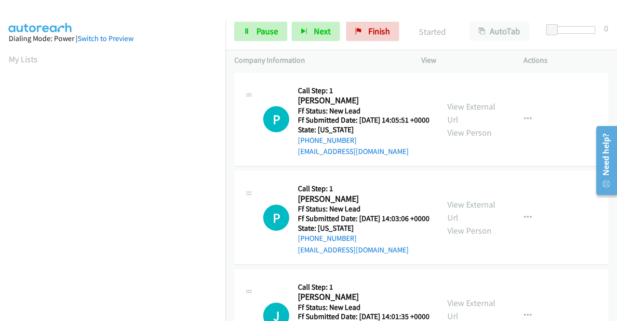
click at [177, 48] on aside "Dialing Mode: Power | Switch to Preview My Lists" at bounding box center [113, 287] width 226 height 534
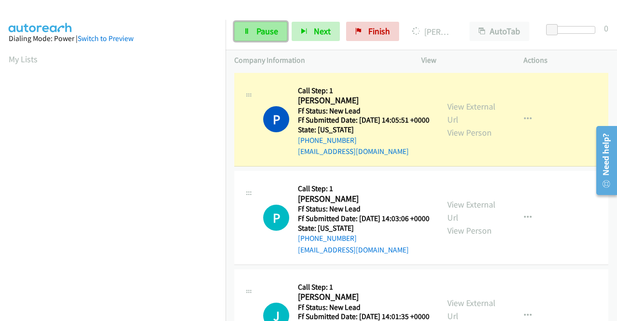
click at [273, 28] on span "Pause" at bounding box center [267, 31] width 22 height 11
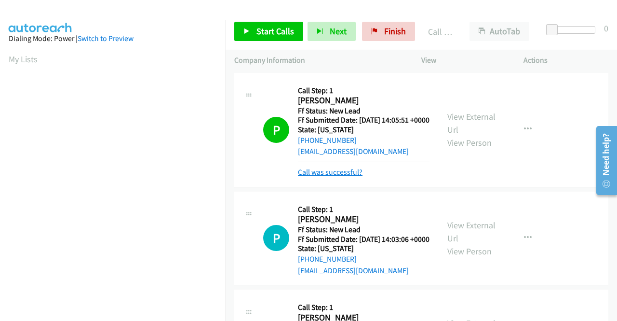
click at [329, 176] on link "Call was successful?" at bounding box center [330, 171] width 65 height 9
click at [270, 39] on link "Start Calls" at bounding box center [268, 31] width 69 height 19
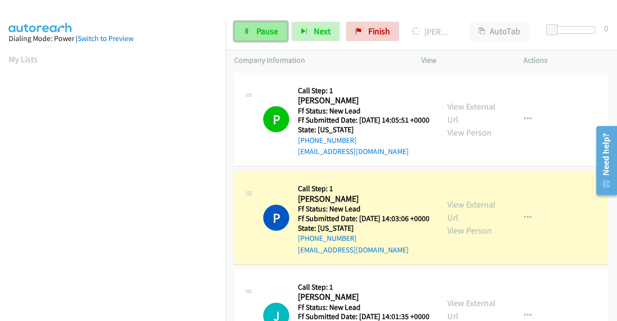
click at [268, 35] on span "Pause" at bounding box center [267, 31] width 22 height 11
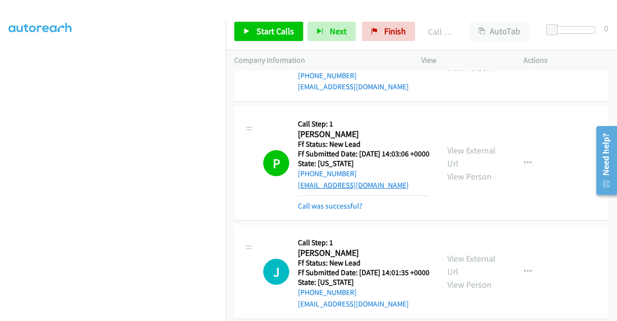
scroll to position [96, 0]
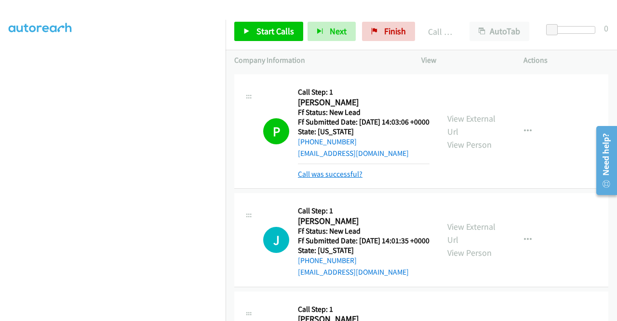
click at [349, 178] on link "Call was successful?" at bounding box center [330, 173] width 65 height 9
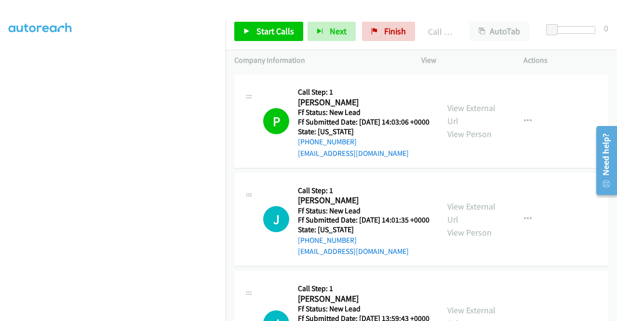
click at [295, 44] on div "Start Calls Pause Next Finish Call Completed AutoTab AutoTab 0" at bounding box center [421, 31] width 391 height 37
click at [289, 37] on link "Start Calls" at bounding box center [268, 31] width 69 height 19
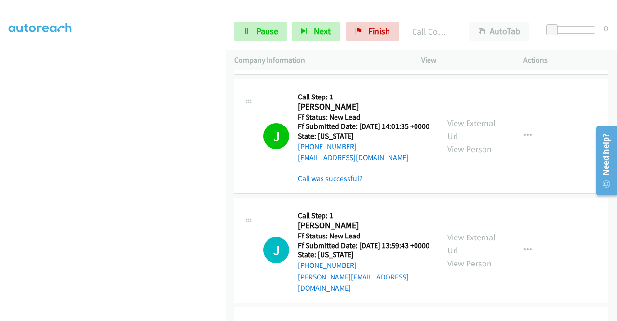
scroll to position [193, 0]
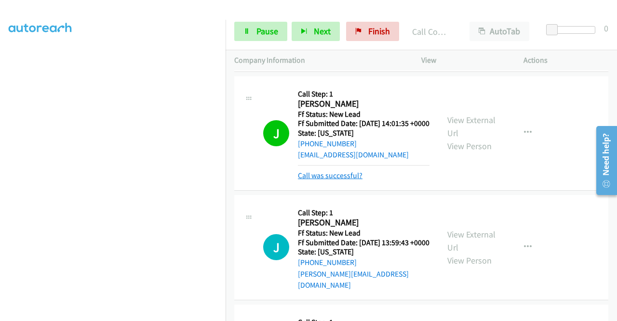
click at [328, 180] on link "Call was successful?" at bounding box center [330, 175] width 65 height 9
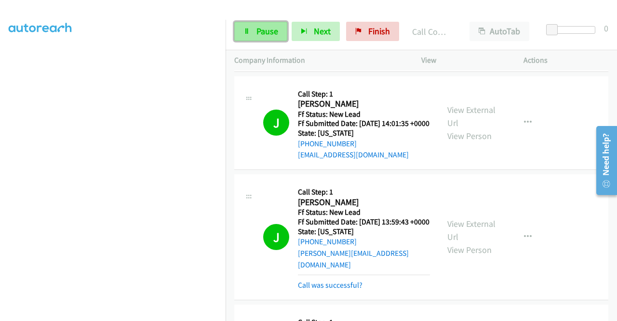
click at [250, 37] on link "Pause" at bounding box center [260, 31] width 53 height 19
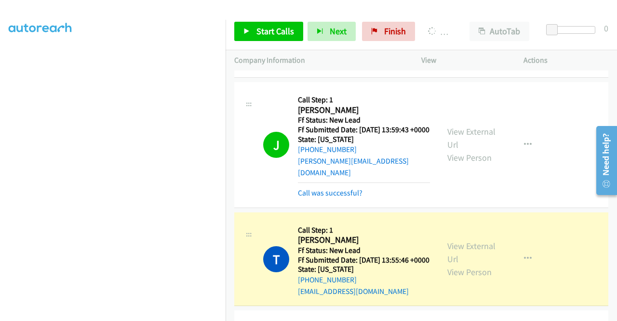
scroll to position [289, 0]
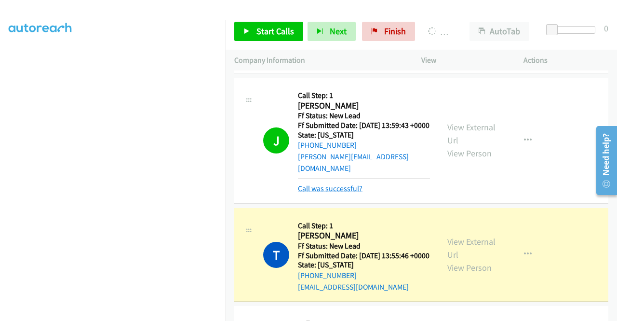
click at [336, 193] on link "Call was successful?" at bounding box center [330, 188] width 65 height 9
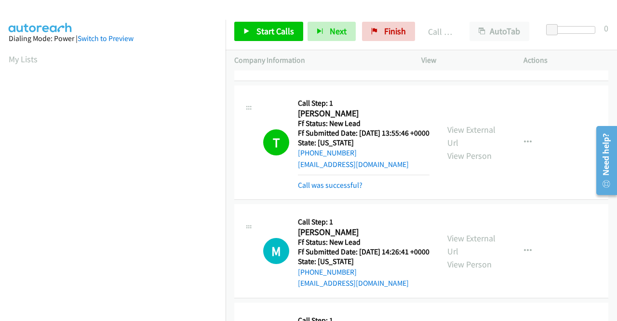
scroll to position [434, 0]
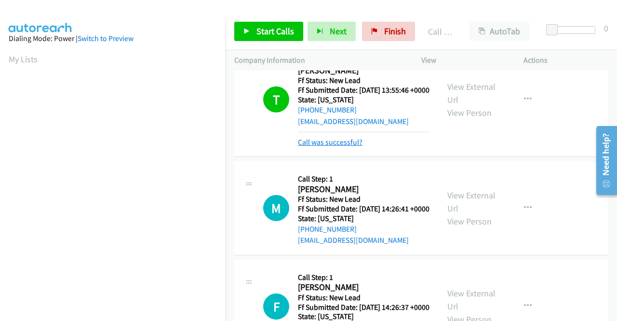
click at [354, 147] on link "Call was successful?" at bounding box center [330, 141] width 65 height 9
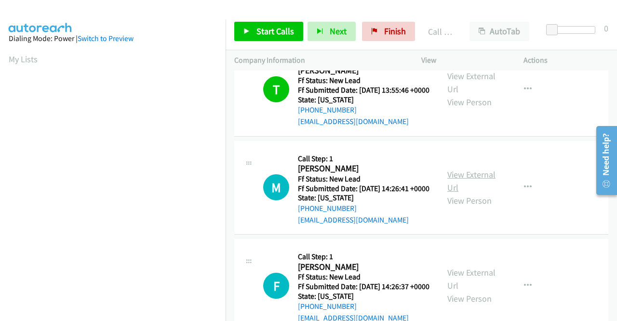
click at [464, 193] on link "View External Url" at bounding box center [471, 181] width 48 height 24
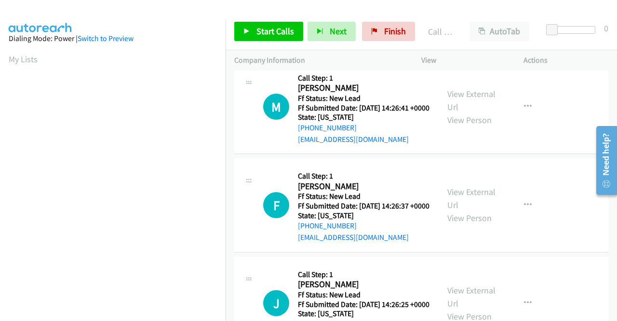
scroll to position [579, 0]
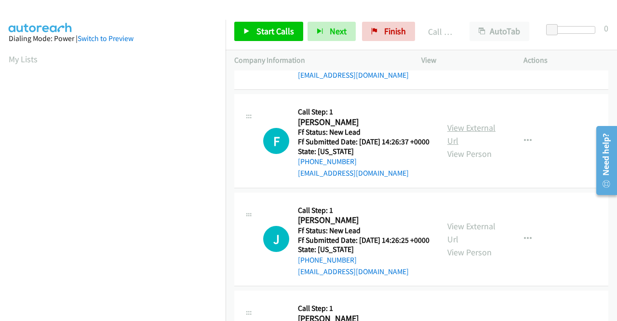
click at [485, 146] on link "View External Url" at bounding box center [471, 134] width 48 height 24
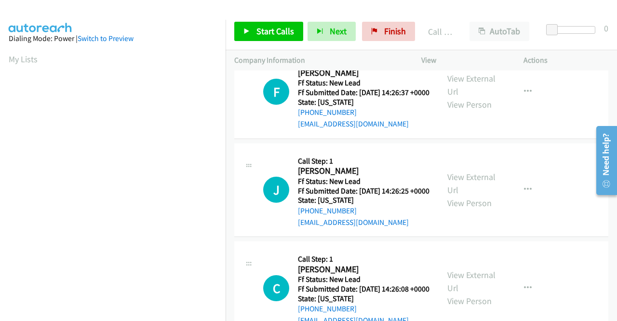
scroll to position [675, 0]
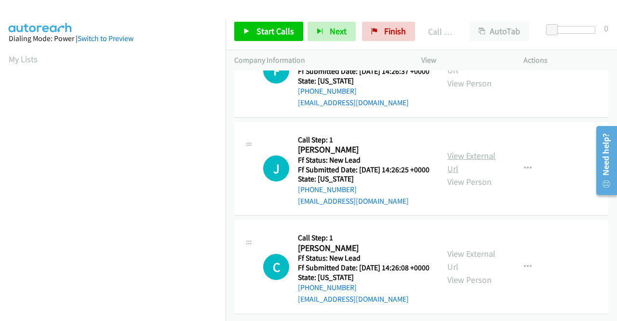
click at [476, 174] on link "View External Url" at bounding box center [471, 162] width 48 height 24
click at [472, 248] on link "View External Url" at bounding box center [471, 260] width 48 height 24
click at [287, 23] on link "Start Calls" at bounding box center [268, 31] width 69 height 19
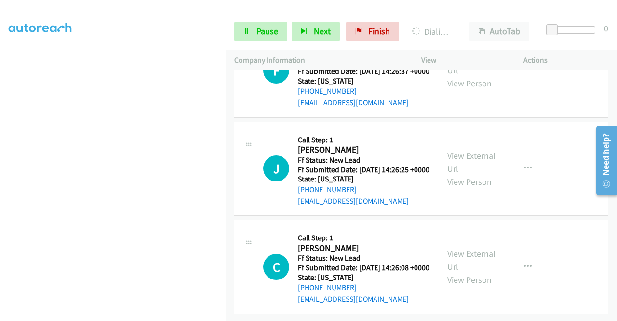
scroll to position [0, 0]
drag, startPoint x: 447, startPoint y: 222, endPoint x: 453, endPoint y: 218, distance: 6.6
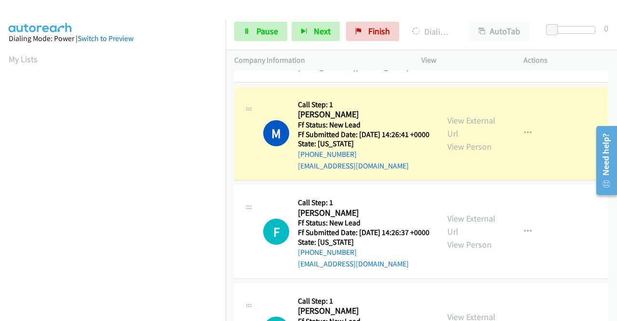
scroll to position [220, 0]
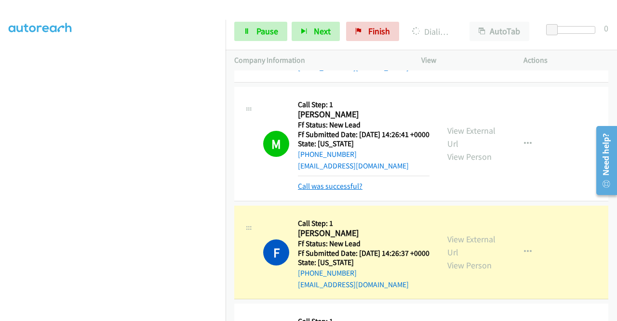
click at [313, 190] on link "Call was successful?" at bounding box center [330, 185] width 65 height 9
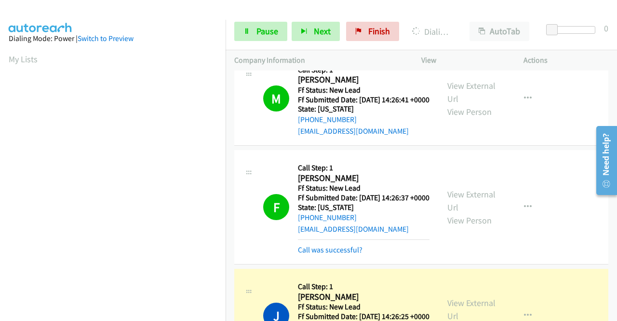
scroll to position [584, 0]
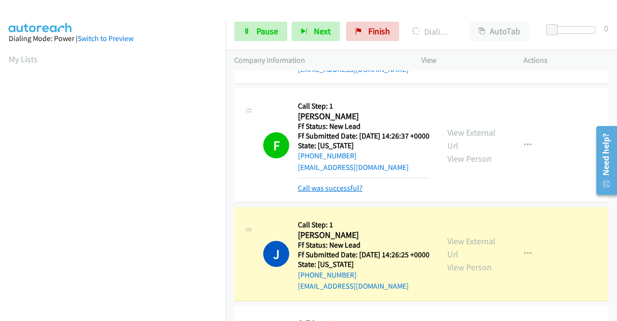
click at [348, 192] on link "Call was successful?" at bounding box center [330, 187] width 65 height 9
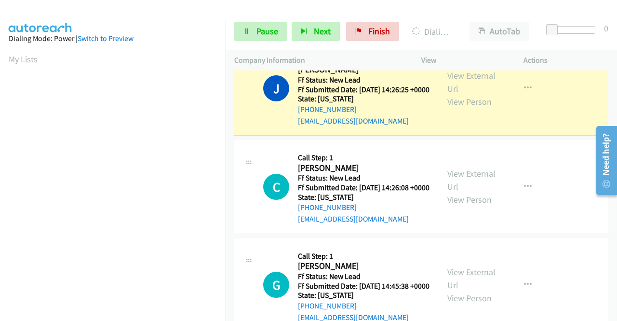
scroll to position [220, 0]
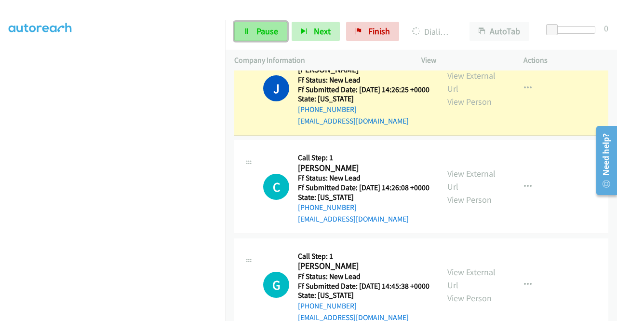
click at [252, 38] on link "Pause" at bounding box center [260, 31] width 53 height 19
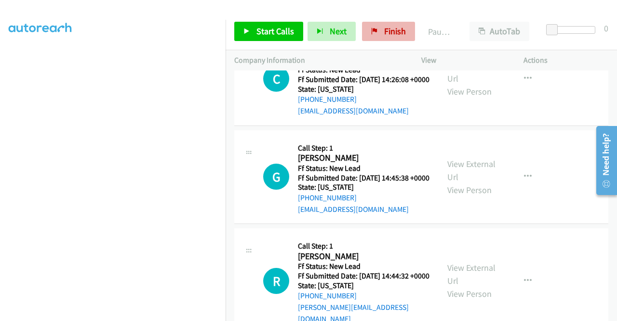
scroll to position [874, 0]
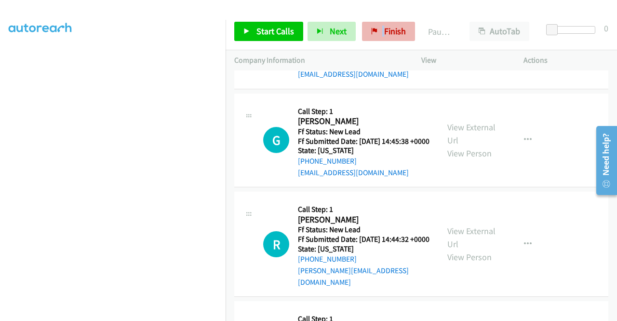
drag, startPoint x: 382, startPoint y: 19, endPoint x: 382, endPoint y: 27, distance: 8.7
click at [382, 25] on div "Start Calls Pause Next Finish Paused AutoTab AutoTab 0" at bounding box center [421, 31] width 391 height 37
click at [384, 27] on span "Finish" at bounding box center [395, 31] width 22 height 11
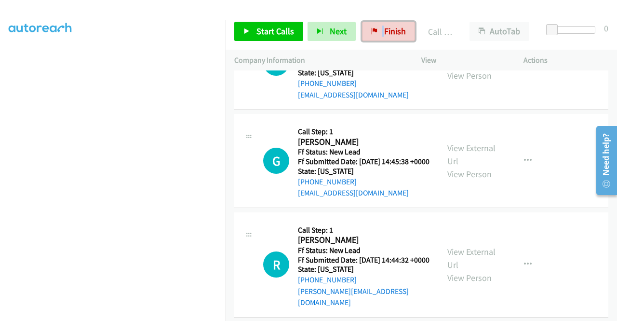
scroll to position [894, 0]
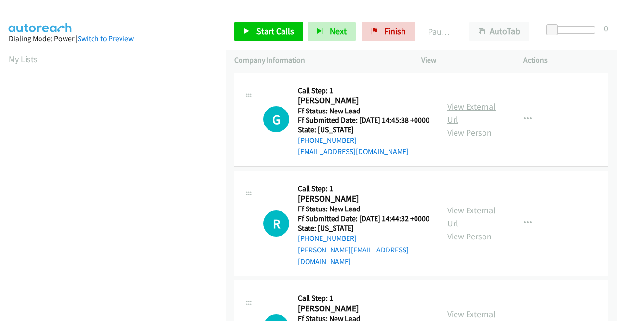
click at [449, 109] on link "View External Url" at bounding box center [471, 113] width 48 height 24
click at [479, 218] on link "View External Url" at bounding box center [471, 216] width 48 height 24
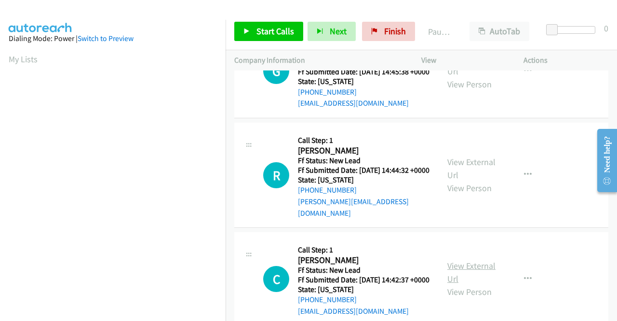
click at [475, 278] on link "View External Url" at bounding box center [471, 272] width 48 height 24
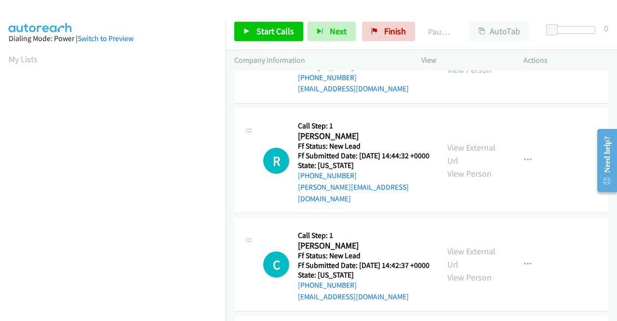
scroll to position [193, 0]
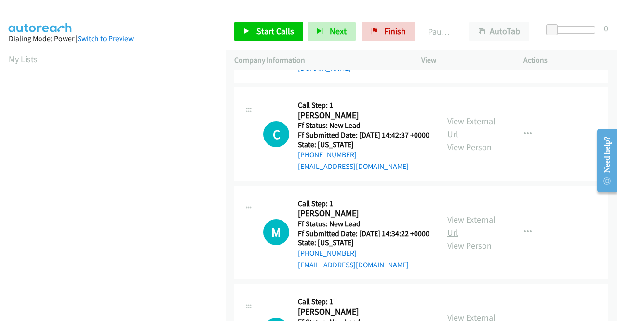
click at [467, 238] on link "View External Url" at bounding box center [471, 226] width 48 height 24
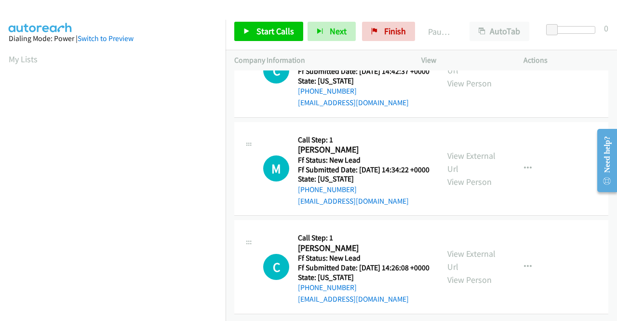
scroll to position [289, 0]
click at [468, 253] on link "View External Url" at bounding box center [471, 260] width 48 height 24
click at [281, 29] on span "Start Calls" at bounding box center [275, 31] width 38 height 11
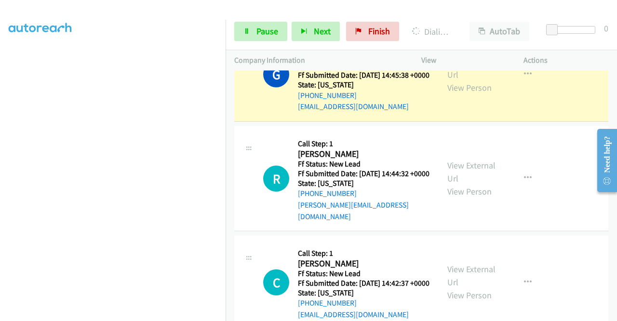
scroll to position [0, 0]
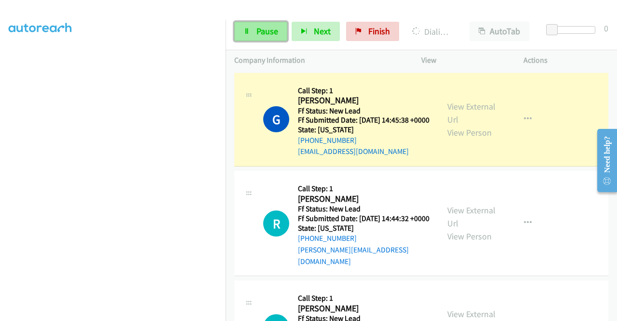
click at [262, 23] on link "Pause" at bounding box center [260, 31] width 53 height 19
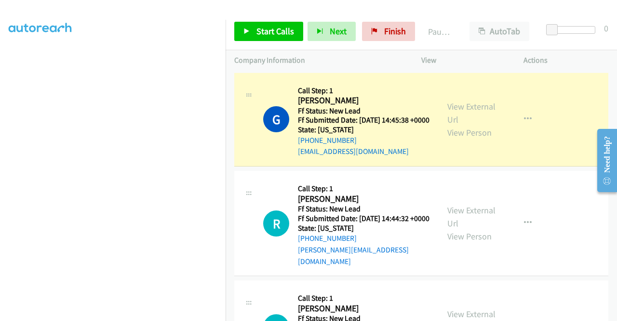
scroll to position [27, 0]
click at [400, 31] on span "Finish" at bounding box center [395, 31] width 22 height 11
